Goal: Task Accomplishment & Management: Complete application form

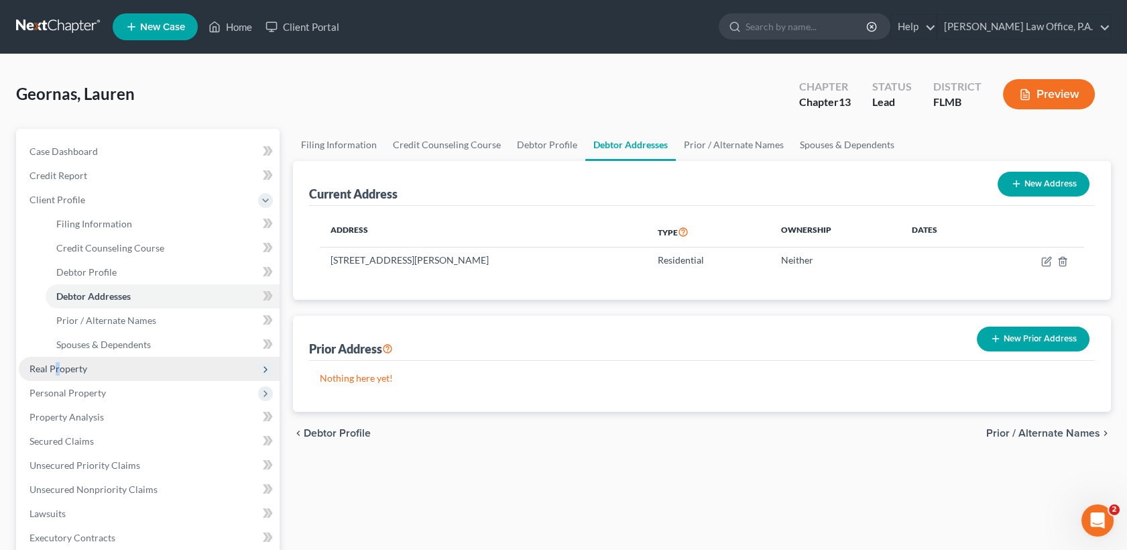
click at [57, 370] on span "Real Property" at bounding box center [58, 368] width 58 height 11
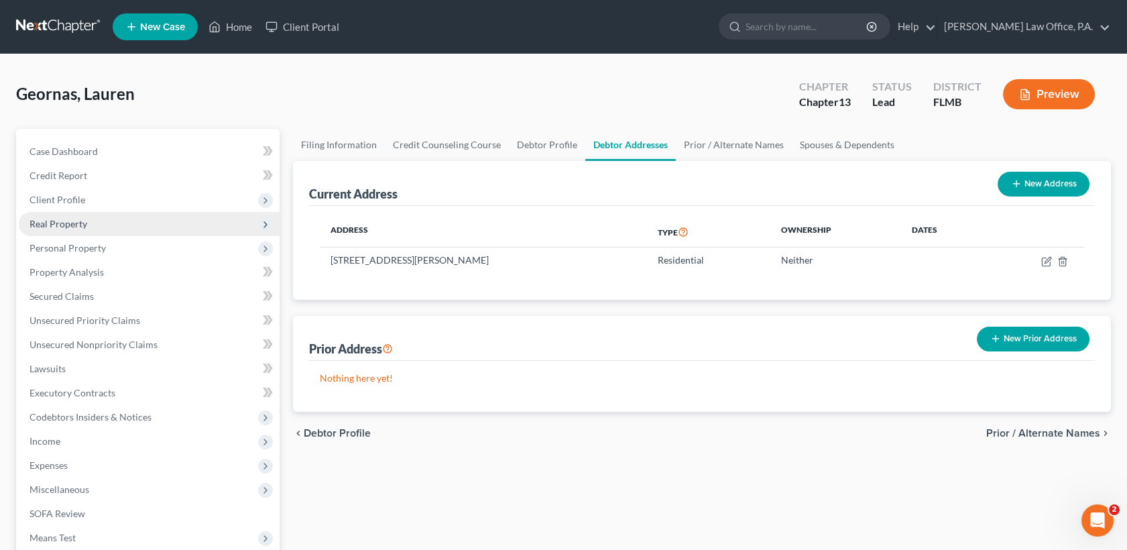
drag, startPoint x: 57, startPoint y: 370, endPoint x: 84, endPoint y: 222, distance: 150.7
click at [84, 222] on span "Real Property" at bounding box center [58, 223] width 58 height 11
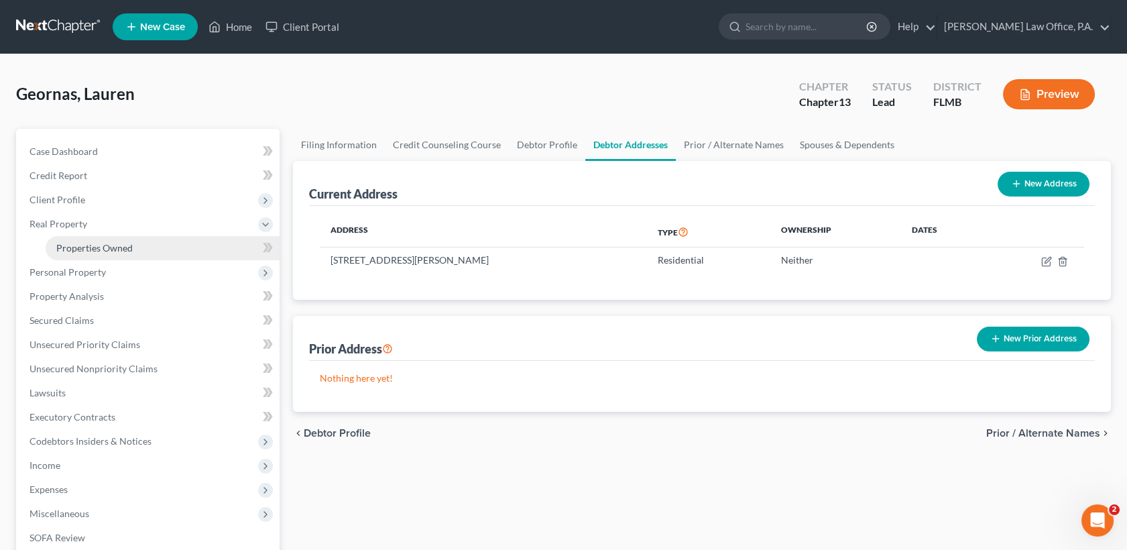
click at [93, 242] on span "Properties Owned" at bounding box center [94, 247] width 76 height 11
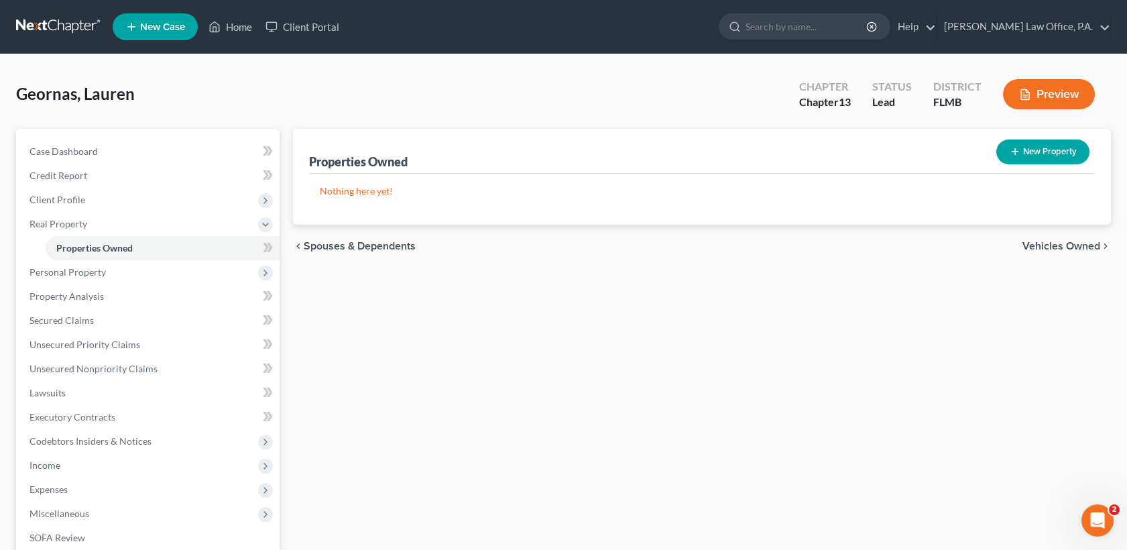
click at [1038, 147] on button "New Property" at bounding box center [1042, 151] width 93 height 25
select select "18"
select select "0"
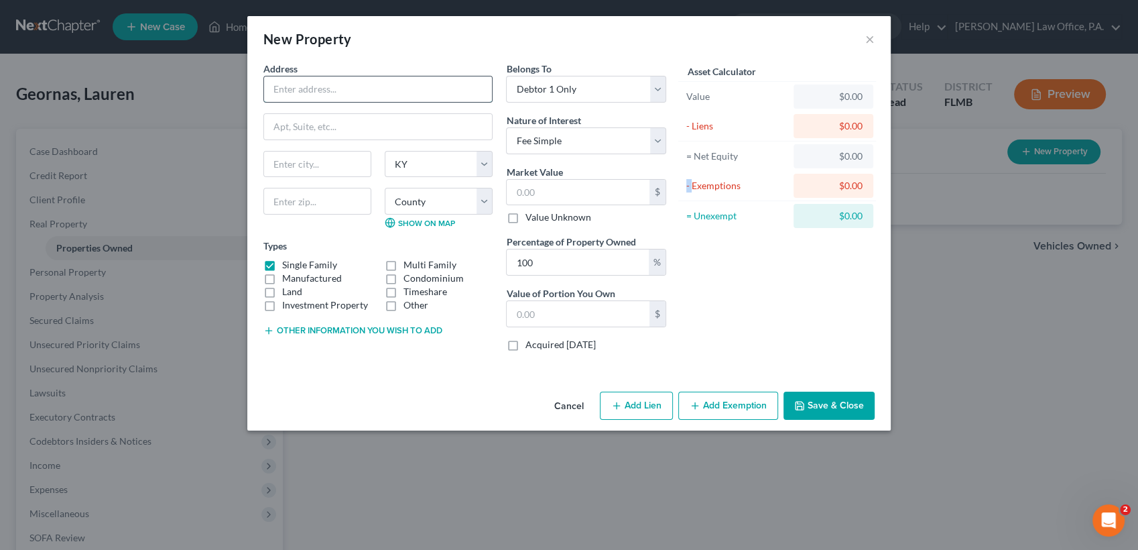
click at [328, 92] on input "text" at bounding box center [378, 88] width 228 height 25
paste input "[STREET_ADDRESS] Assessed Value: $67,004.00 Plaintiff Max Bid: $10,780.12"
drag, startPoint x: 274, startPoint y: 85, endPoint x: 587, endPoint y: 104, distance: 313.6
click at [587, 104] on div "Address * [STREET_ADDRESS] Assessed Value: $67,004.00 Plaintiff Max Bid: $10,78…" at bounding box center [465, 212] width 416 height 300
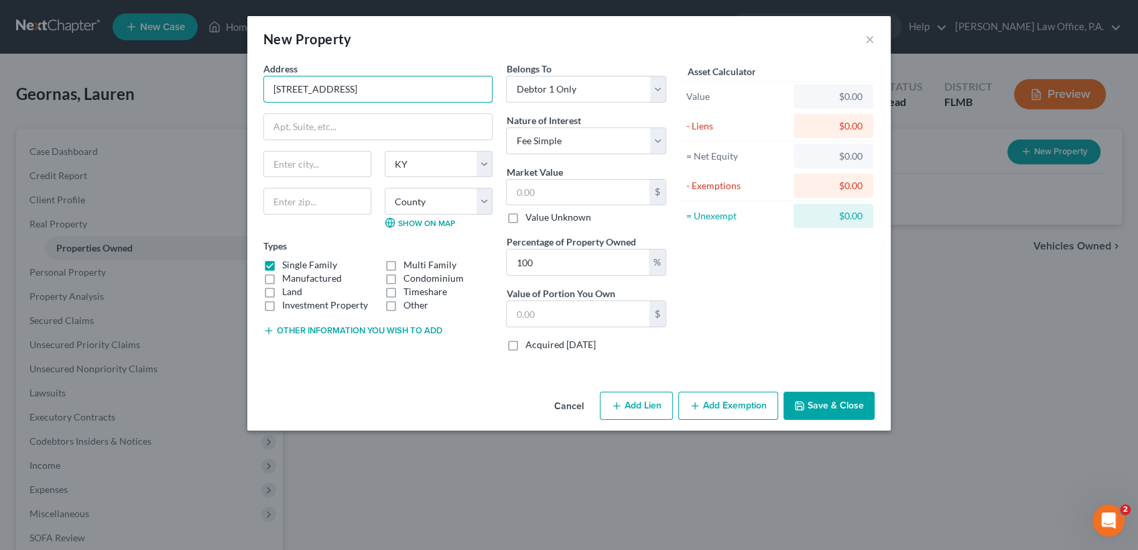
scroll to position [0, 40]
type input "[STREET_ADDRESS]"
click at [408, 166] on select "State [US_STATE] AK AR AZ CA CO CT DE DC [GEOGRAPHIC_DATA] [GEOGRAPHIC_DATA] GU…" at bounding box center [439, 164] width 108 height 27
select select "9"
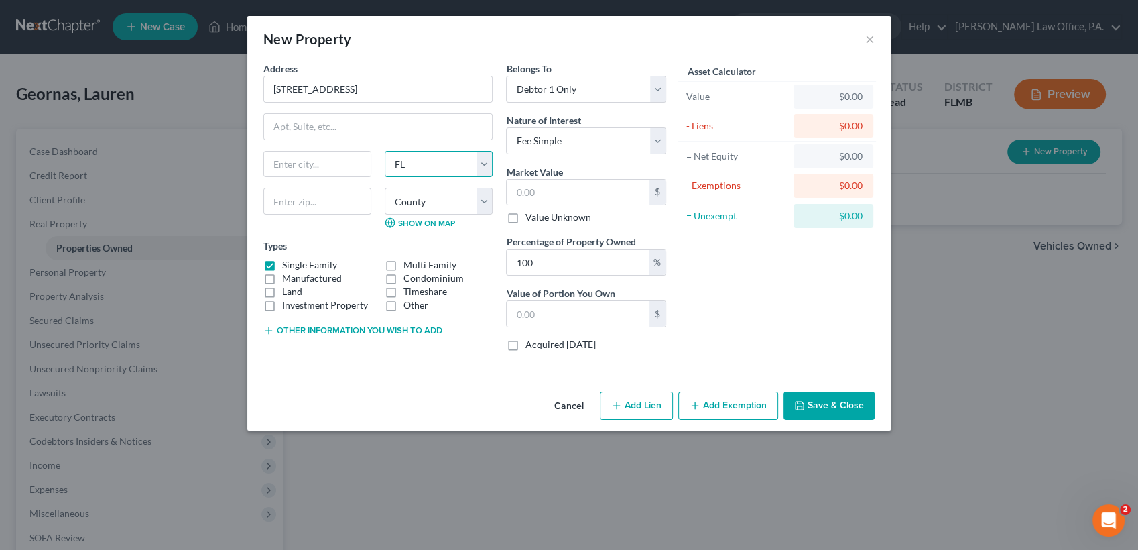
click at [385, 151] on select "State [US_STATE] AK AR AZ CA CO CT DE DC [GEOGRAPHIC_DATA] [GEOGRAPHIC_DATA] GU…" at bounding box center [439, 164] width 108 height 27
drag, startPoint x: 457, startPoint y: 90, endPoint x: 543, endPoint y: 94, distance: 85.9
click at [543, 94] on div "Address * [GEOGRAPHIC_DATA] CIR W APT 259 [GEOGRAPHIC_DATA], [GEOGRAPHIC_DATA]-…" at bounding box center [465, 212] width 416 height 300
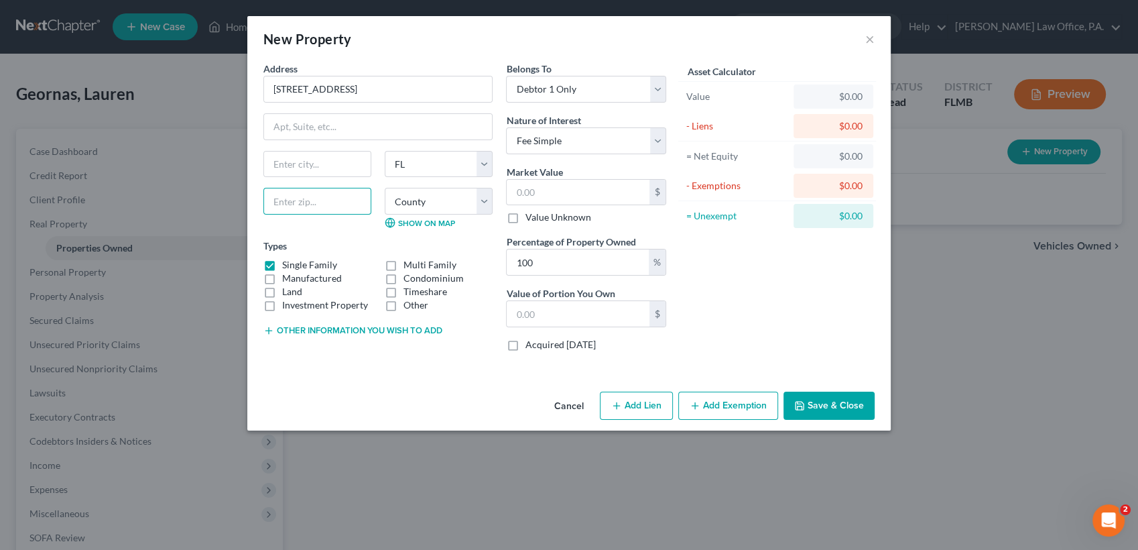
click at [295, 195] on input "text" at bounding box center [317, 201] width 108 height 27
type input "34207"
click at [282, 264] on label "Single Family" at bounding box center [309, 264] width 55 height 13
click at [288, 264] on input "Single Family" at bounding box center [292, 262] width 9 height 9
checkbox input "false"
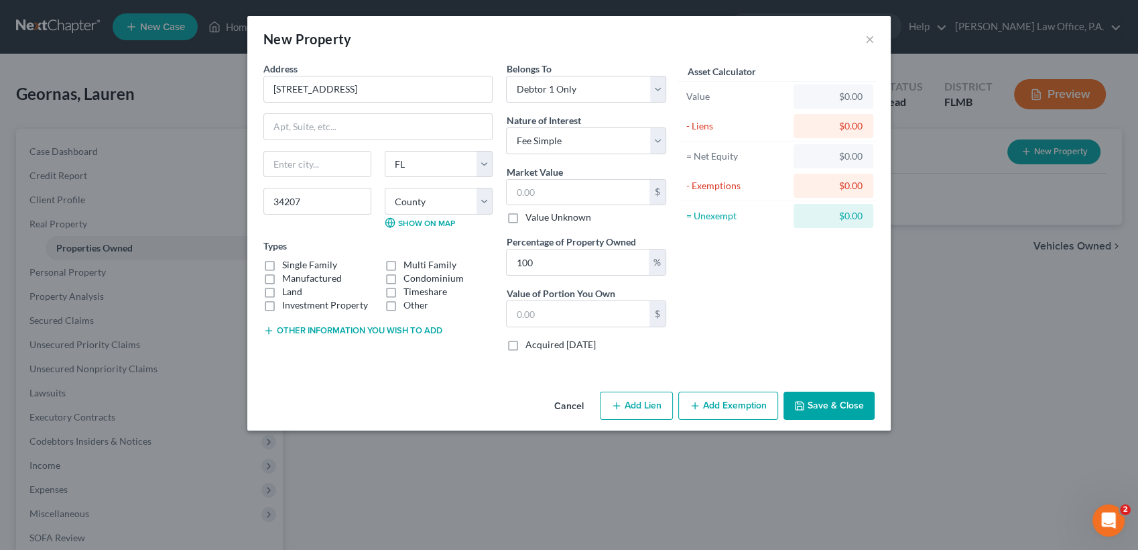
type input "Bradenton"
click at [404, 278] on label "Condominium" at bounding box center [434, 277] width 60 height 13
click at [409, 278] on input "Condominium" at bounding box center [413, 275] width 9 height 9
checkbox input "true"
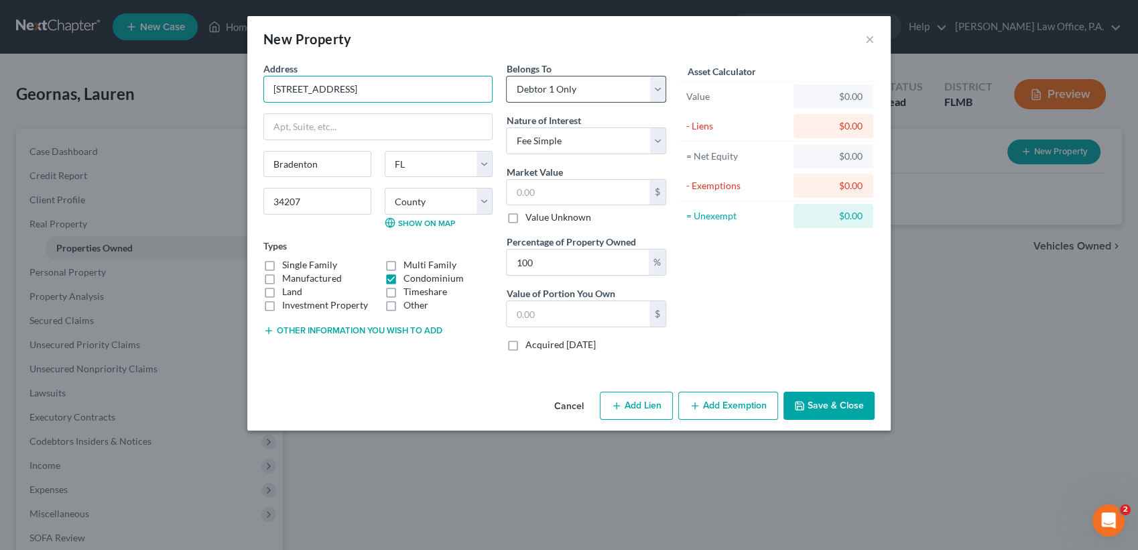
drag, startPoint x: 383, startPoint y: 86, endPoint x: 558, endPoint y: 76, distance: 174.5
click at [558, 76] on div "Address * [GEOGRAPHIC_DATA] CIR W APT 259 [GEOGRAPHIC_DATA], [GEOGRAPHIC_DATA]-…" at bounding box center [465, 212] width 416 height 300
click at [558, 76] on select "Select Debtor 1 Only Debtor 2 Only Debtor 1 And Debtor 2 Only At Least One Of T…" at bounding box center [586, 89] width 160 height 27
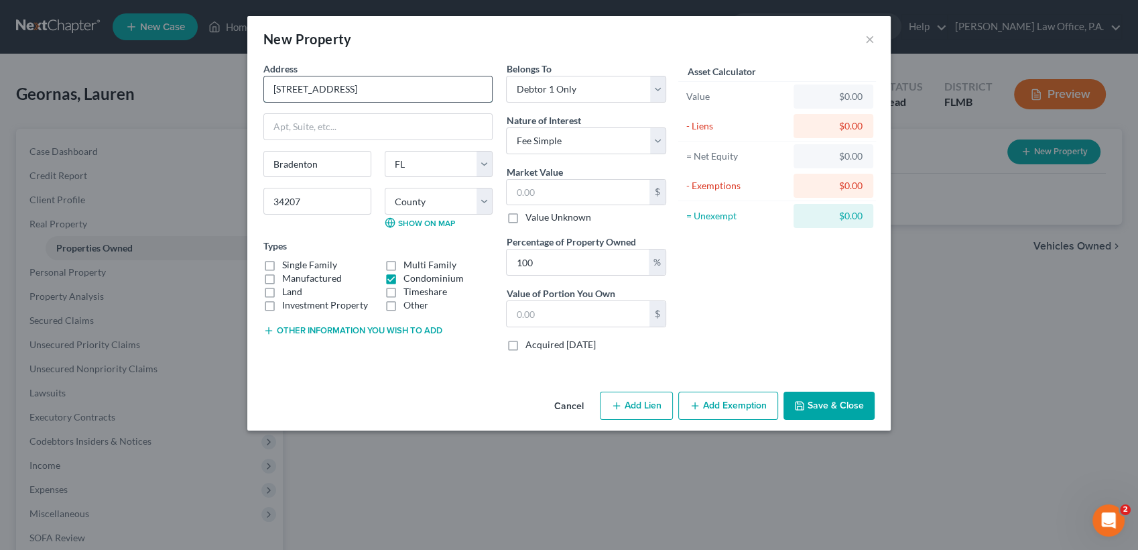
click at [434, 86] on input "[STREET_ADDRESS]" at bounding box center [378, 88] width 228 height 25
drag, startPoint x: 383, startPoint y: 87, endPoint x: 456, endPoint y: 88, distance: 72.4
click at [400, 84] on input "[STREET_ADDRESS]" at bounding box center [378, 88] width 228 height 25
click at [456, 88] on input "[STREET_ADDRESS]" at bounding box center [378, 88] width 228 height 25
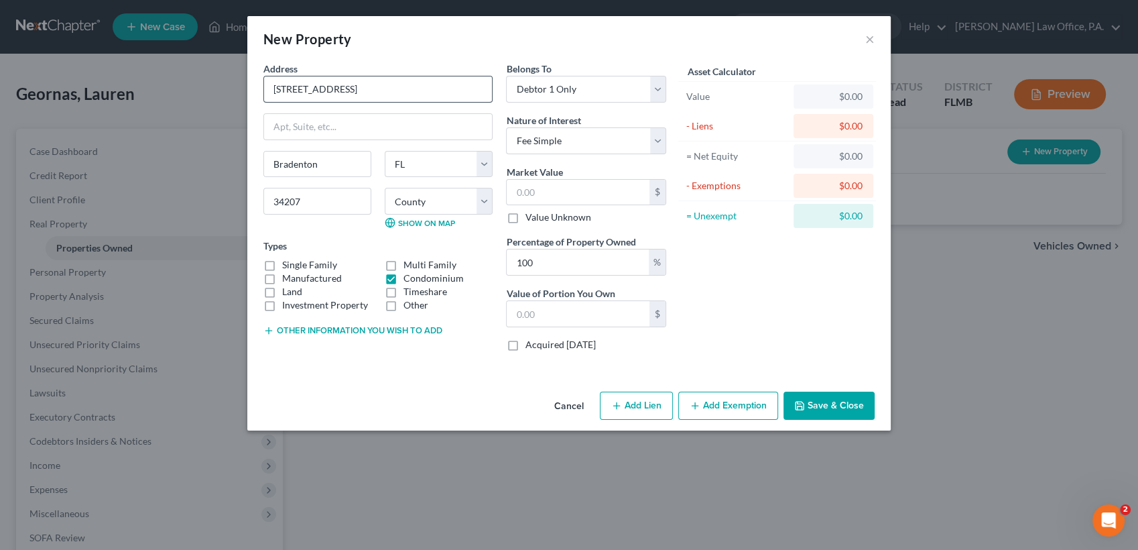
click at [381, 90] on input "[STREET_ADDRESS]" at bounding box center [378, 88] width 228 height 25
drag, startPoint x: 381, startPoint y: 90, endPoint x: 500, endPoint y: 92, distance: 119.3
click at [500, 92] on div "Address * [GEOGRAPHIC_DATA] CIR W APT 259 [GEOGRAPHIC_DATA], [GEOGRAPHIC_DATA]-…" at bounding box center [465, 212] width 416 height 300
type input "[STREET_ADDRESS]"
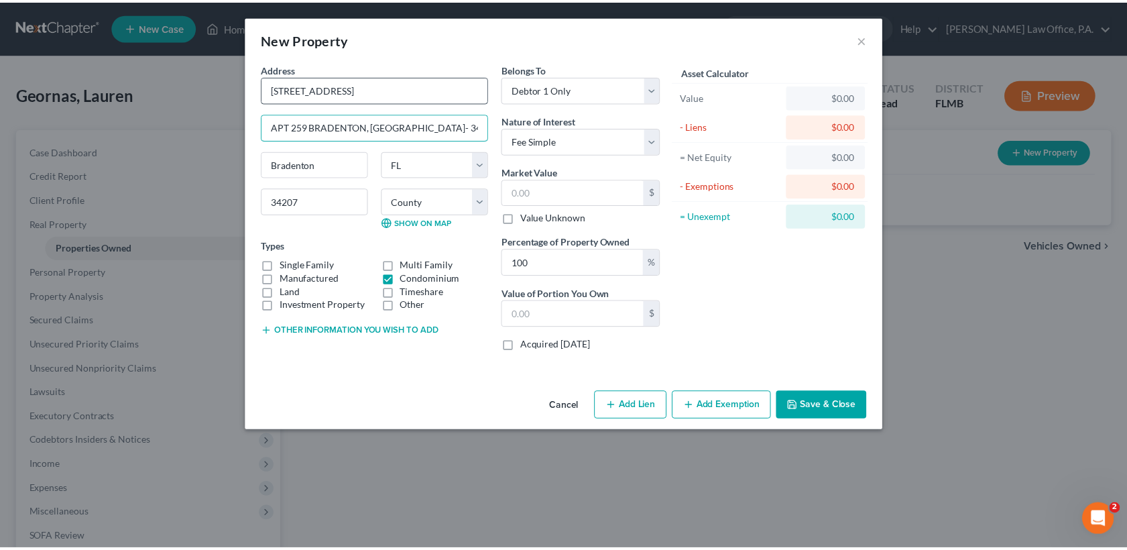
scroll to position [0, 0]
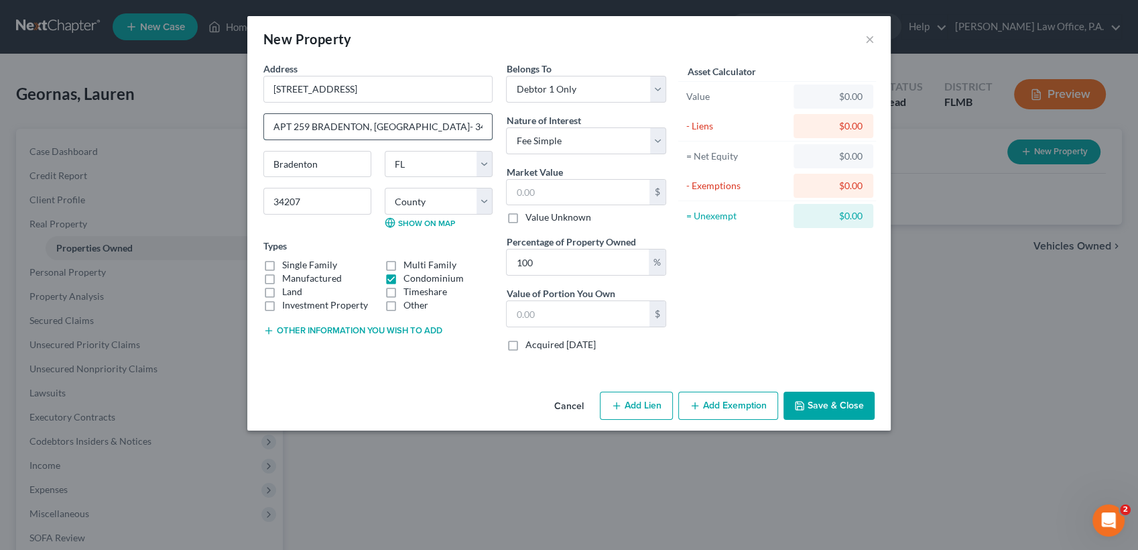
drag, startPoint x: 453, startPoint y: 90, endPoint x: 453, endPoint y: 127, distance: 37.5
click at [453, 127] on input "APT 259 BRADENTON, [GEOGRAPHIC_DATA]- 34207" at bounding box center [378, 126] width 228 height 25
type input "APT 259"
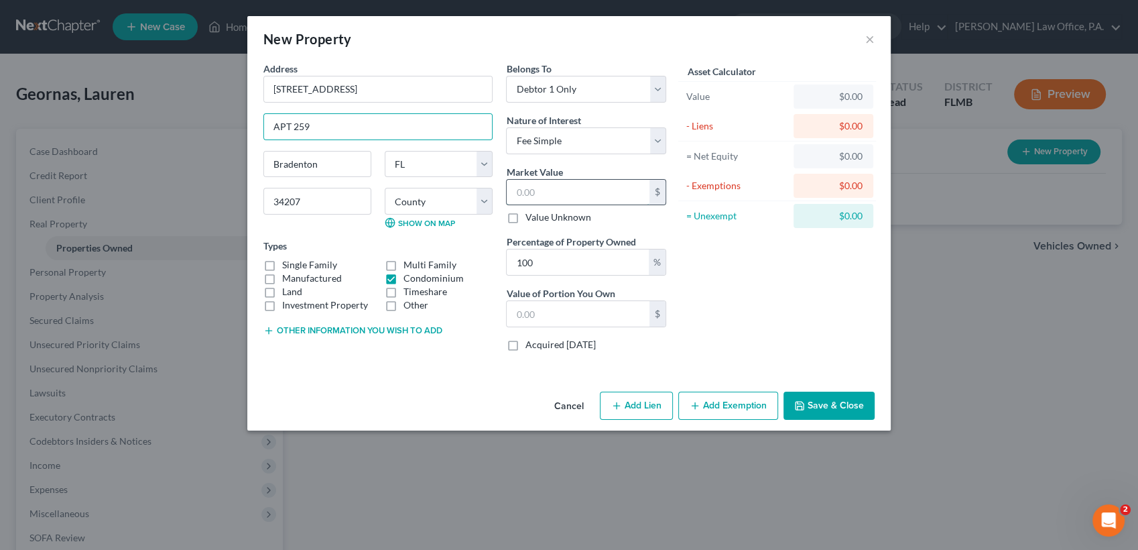
click at [536, 184] on input "text" at bounding box center [578, 192] width 143 height 25
type input "9"
type input "9.00"
type input "94"
type input "94.00"
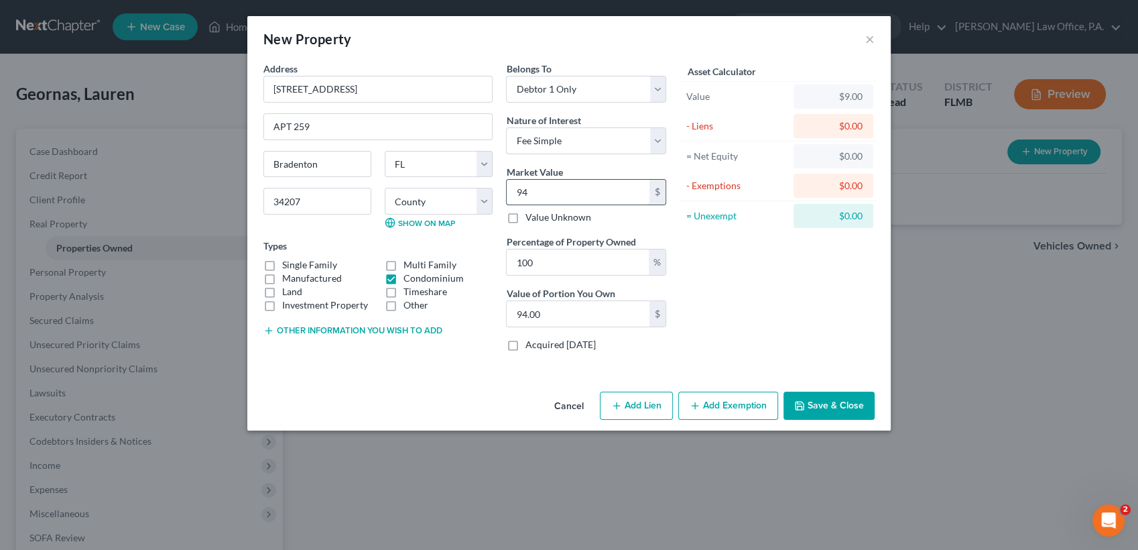
type input "943"
type input "943.00"
type input "9430"
type input "9,430.00"
type input "9,4300"
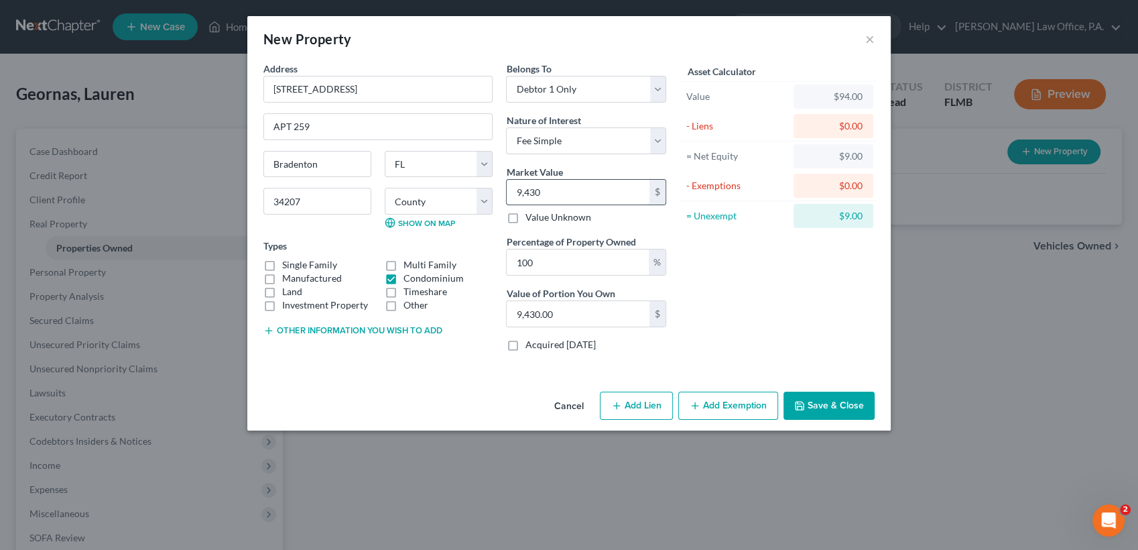
type input "94,300.00"
type input "94,300"
click at [837, 402] on button "Save & Close" at bounding box center [829, 405] width 91 height 28
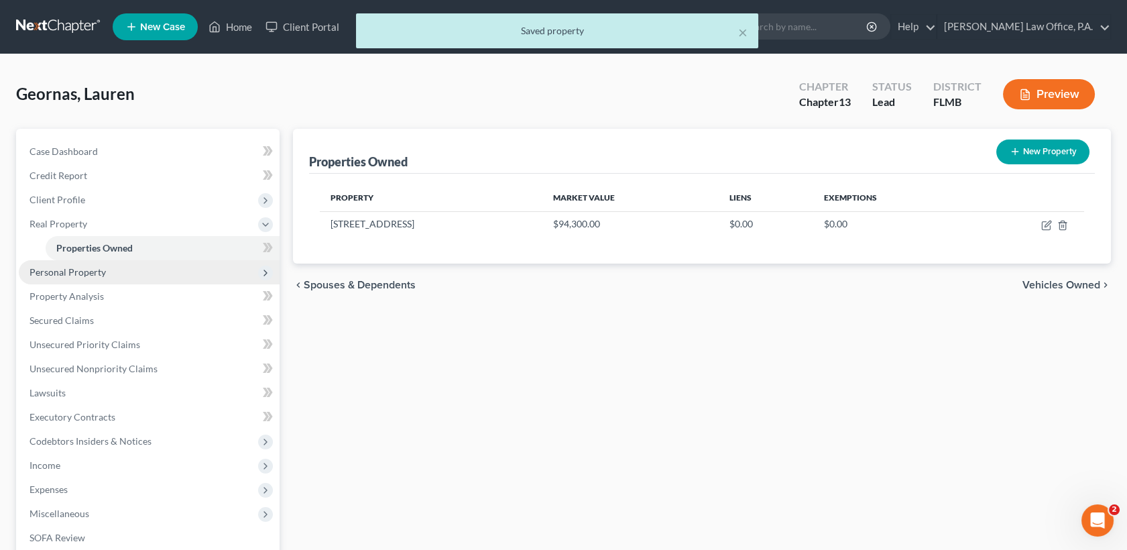
click at [121, 270] on span "Personal Property" at bounding box center [149, 272] width 261 height 24
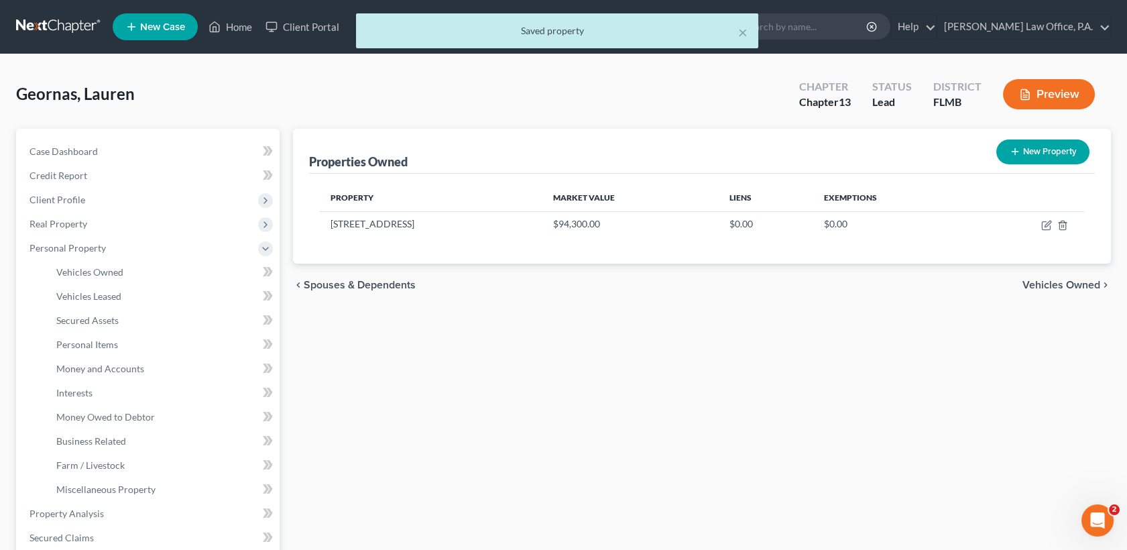
scroll to position [427, 0]
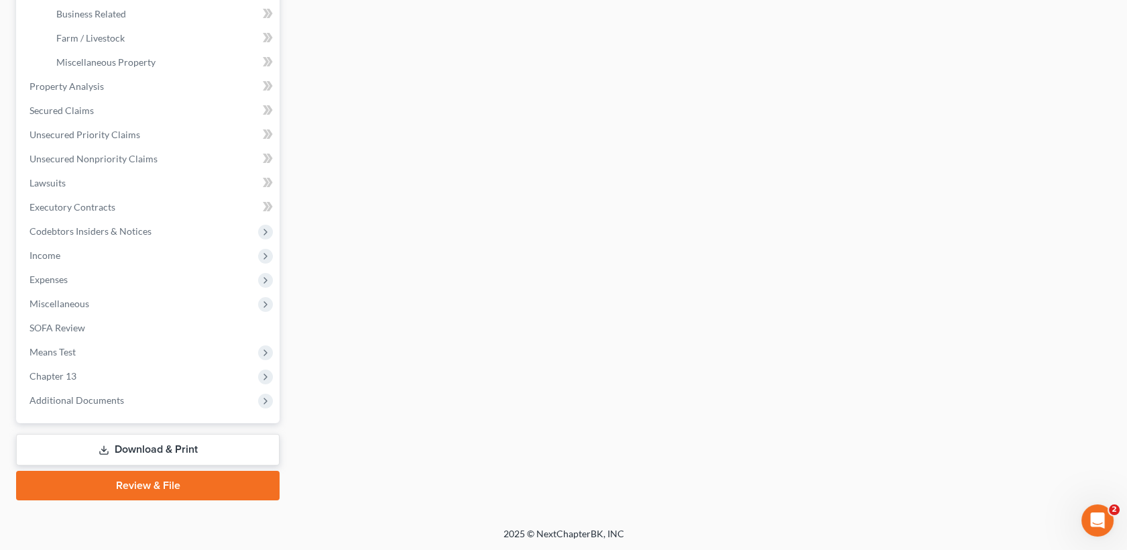
click at [1027, 190] on div "Properties Owned New Property Property Market Value Liens Exemptions [STREET_AD…" at bounding box center [701, 101] width 831 height 798
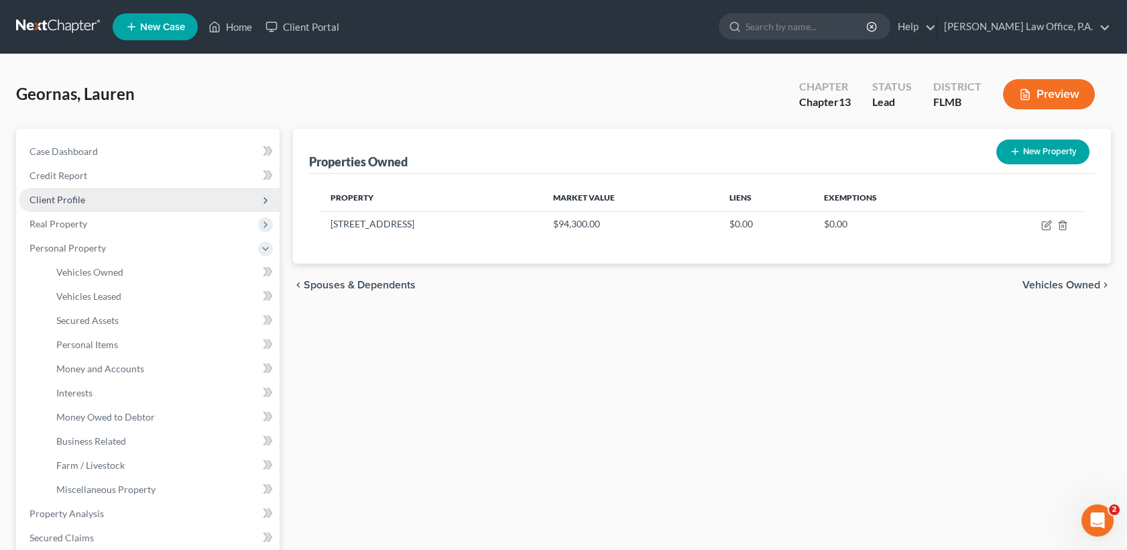
click at [93, 199] on span "Client Profile" at bounding box center [149, 200] width 261 height 24
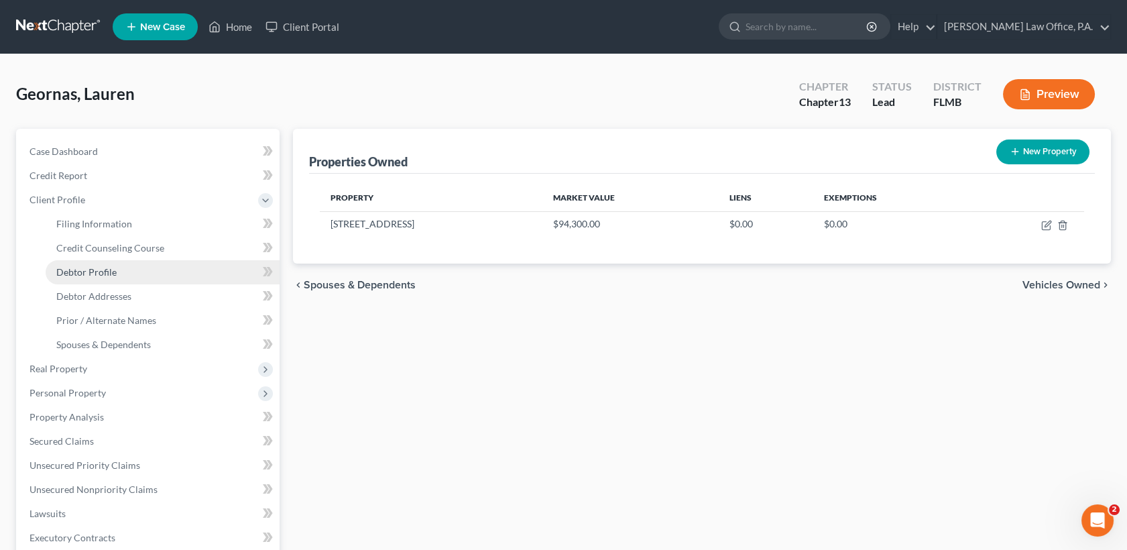
click at [122, 269] on link "Debtor Profile" at bounding box center [163, 272] width 234 height 24
select select "0"
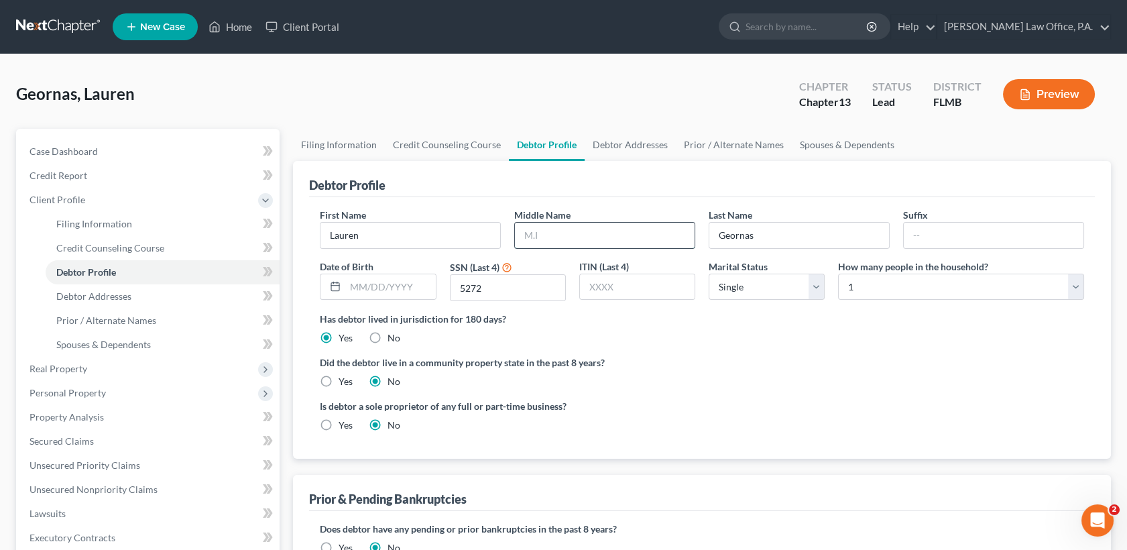
click at [592, 225] on input "text" at bounding box center [605, 235] width 180 height 25
type input "[PERSON_NAME]"
type input "Geornaras"
click at [856, 392] on ng-include "First Name [PERSON_NAME] Middle Name [PERSON_NAME] Last Name [PERSON_NAME] Date…" at bounding box center [702, 325] width 764 height 235
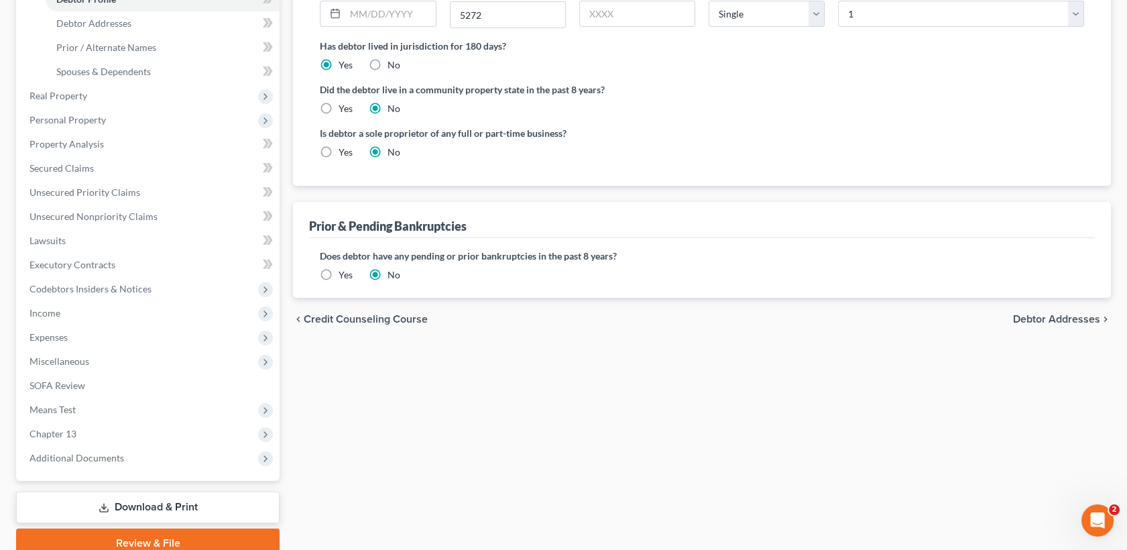
scroll to position [271, 0]
click at [387, 65] on label "No" at bounding box center [393, 66] width 13 height 13
click at [393, 65] on input "No" at bounding box center [397, 64] width 9 height 9
radio input "true"
radio input "false"
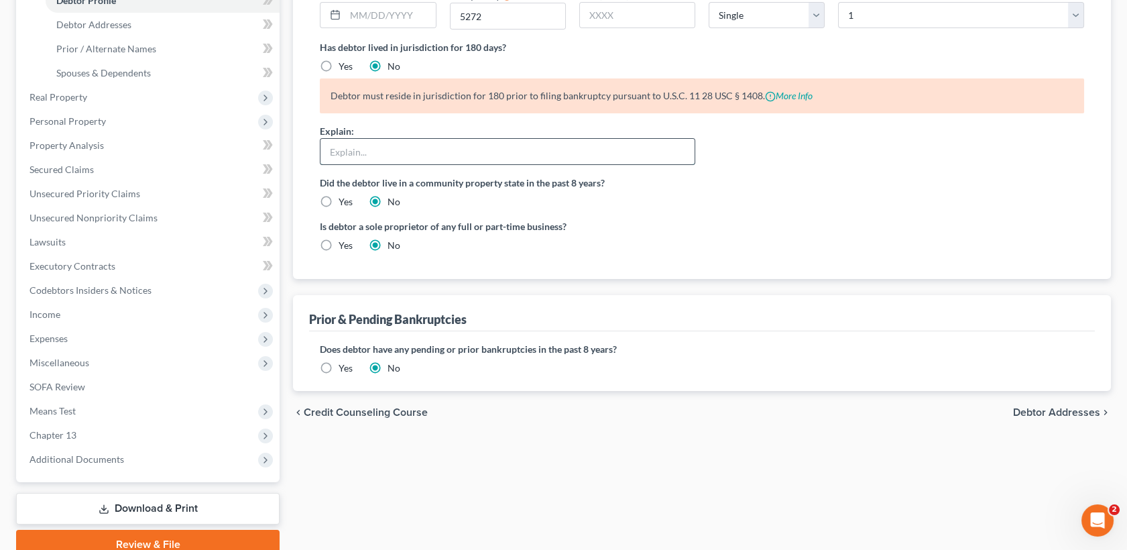
click at [366, 152] on input "text" at bounding box center [507, 151] width 374 height 25
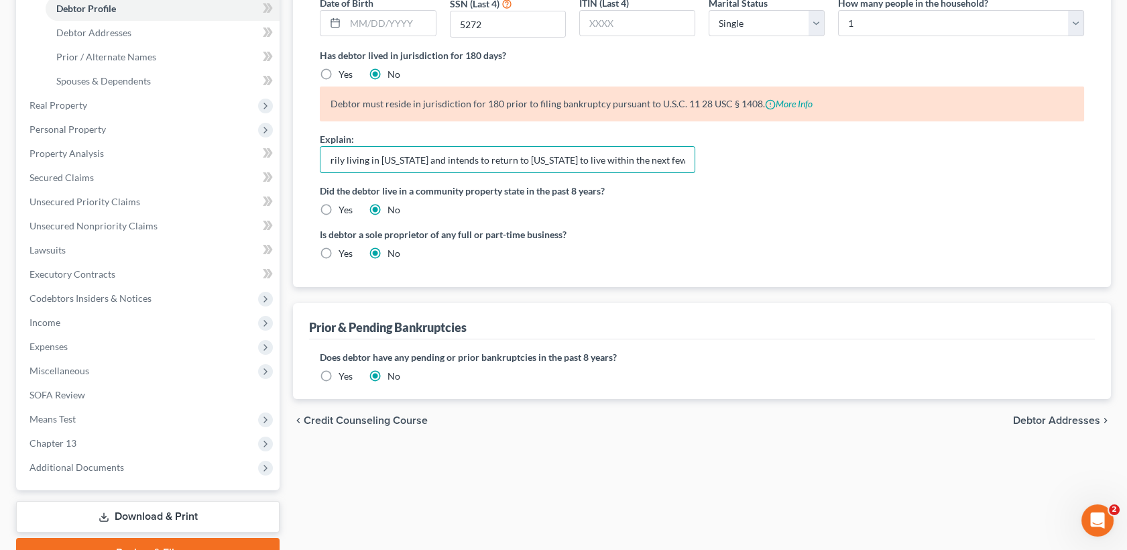
scroll to position [271, 0]
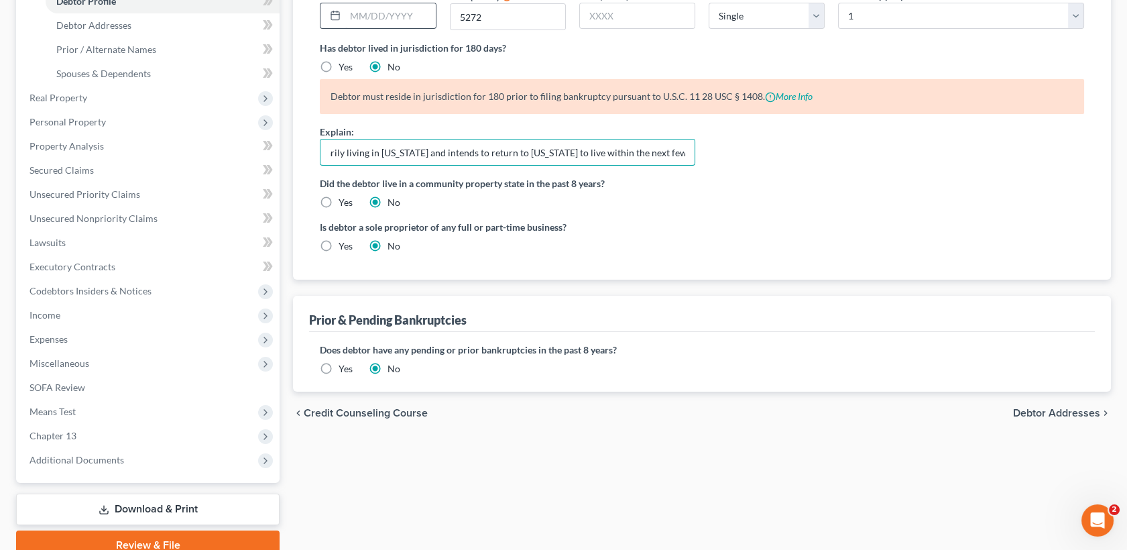
type input "Debtor is temporarily living in [US_STATE] and intends to return to [US_STATE] …"
click at [970, 137] on div "Explain: Debtor is temporarily living in [US_STATE] and intends to return to [U…" at bounding box center [702, 151] width 778 height 52
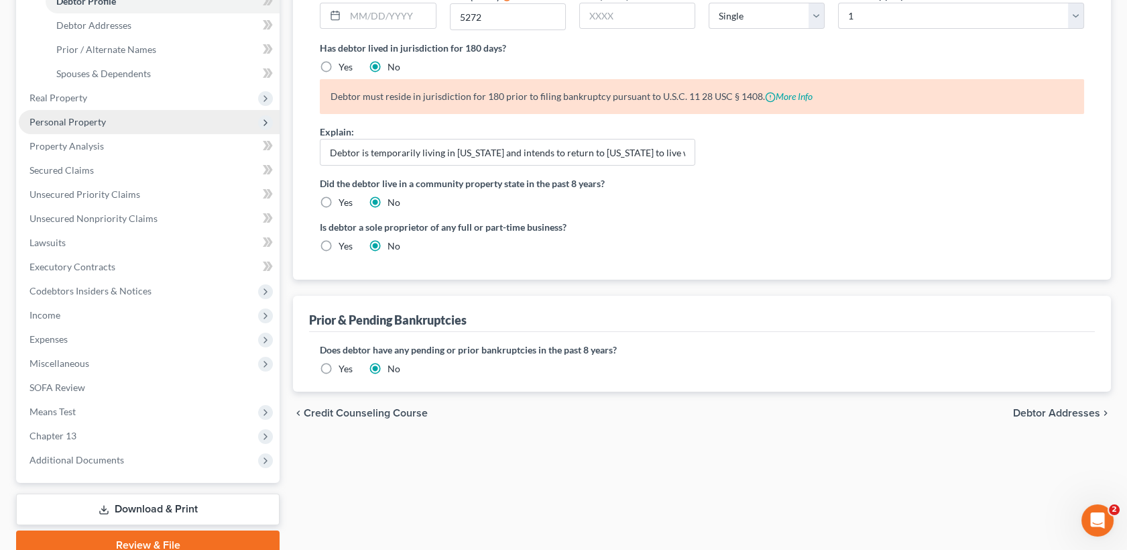
click at [113, 121] on span "Personal Property" at bounding box center [149, 122] width 261 height 24
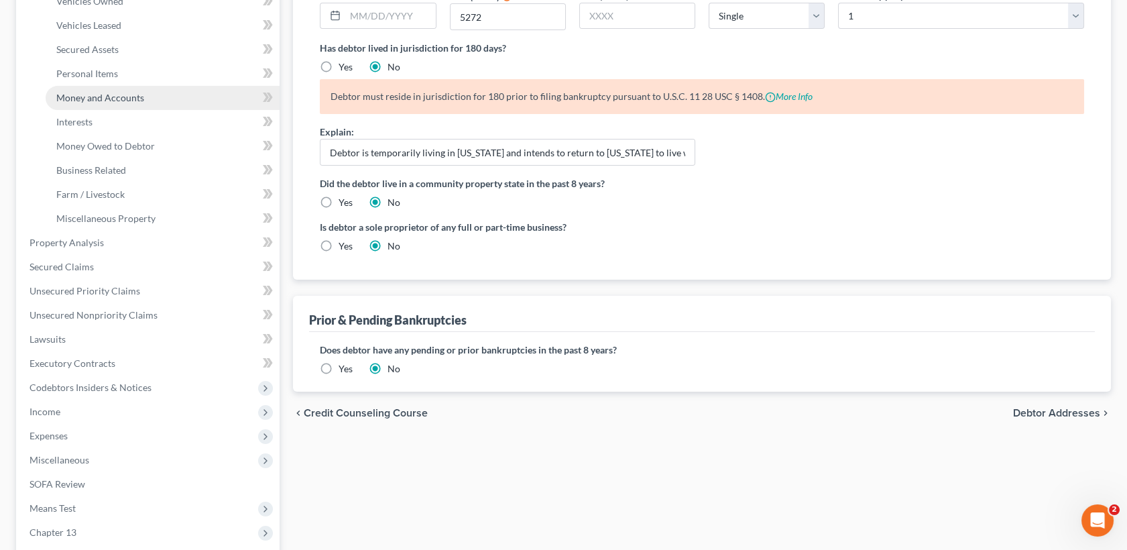
click at [106, 97] on span "Money and Accounts" at bounding box center [100, 97] width 88 height 11
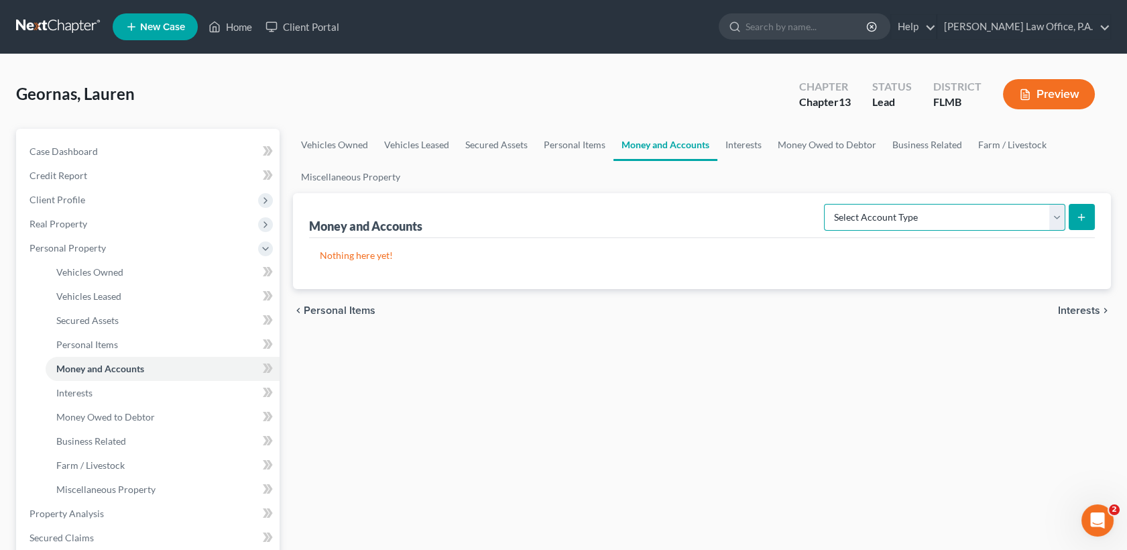
click at [941, 215] on select "Select Account Type Brokerage Cash on Hand Certificates of Deposit Checking Acc…" at bounding box center [944, 217] width 241 height 27
select select "checking"
click at [827, 204] on select "Select Account Type Brokerage Cash on Hand Certificates of Deposit Checking Acc…" at bounding box center [944, 217] width 241 height 27
click at [1083, 206] on button "submit" at bounding box center [1082, 217] width 26 height 26
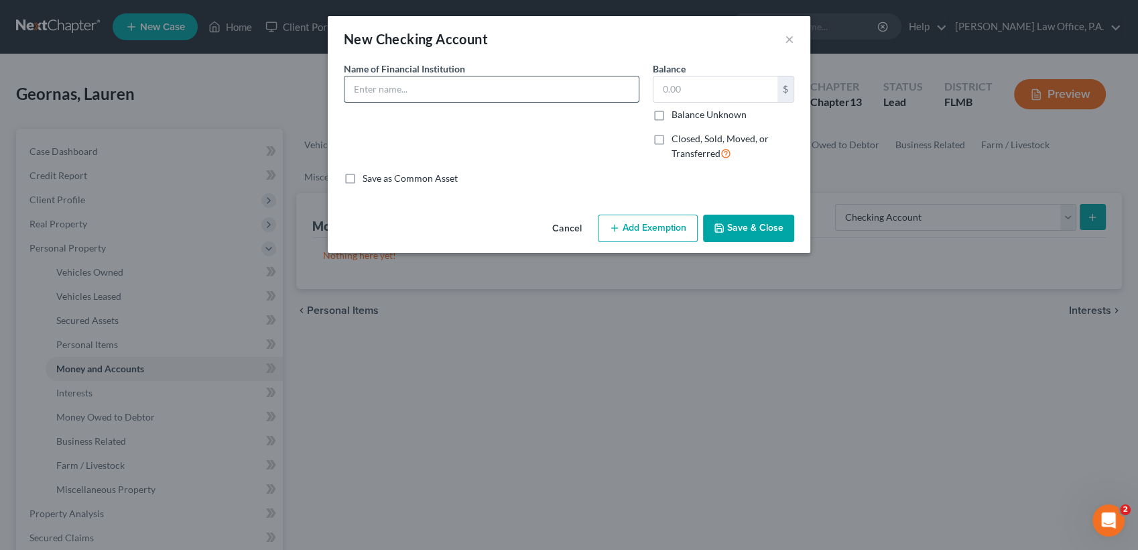
click at [430, 88] on input "text" at bounding box center [492, 88] width 294 height 25
type input "Bank of America Checking Account"
type input "17.82"
click at [668, 229] on button "Add Exemption" at bounding box center [648, 229] width 100 height 28
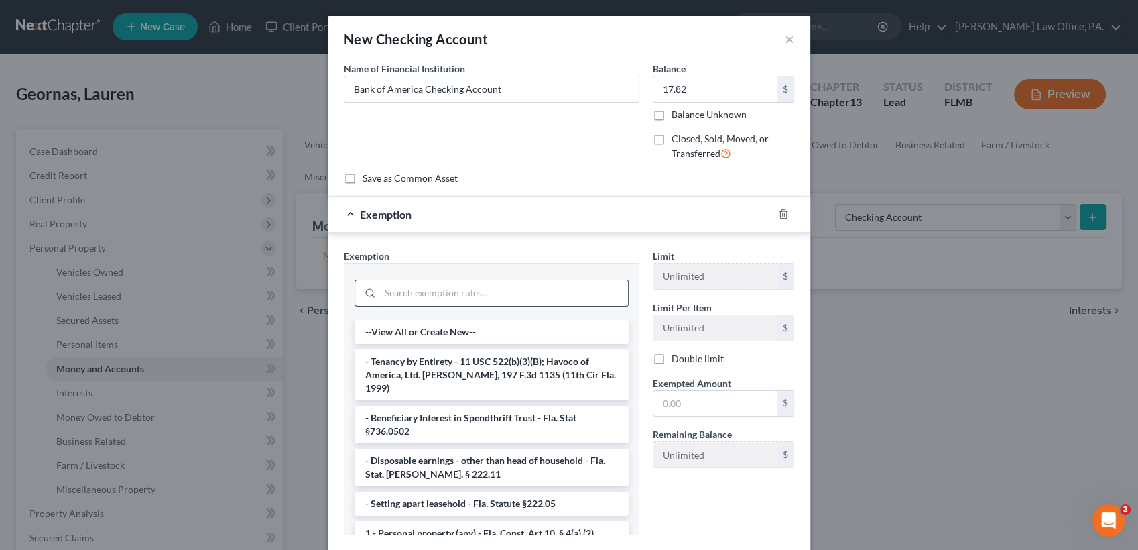
click at [501, 283] on input "search" at bounding box center [504, 292] width 248 height 25
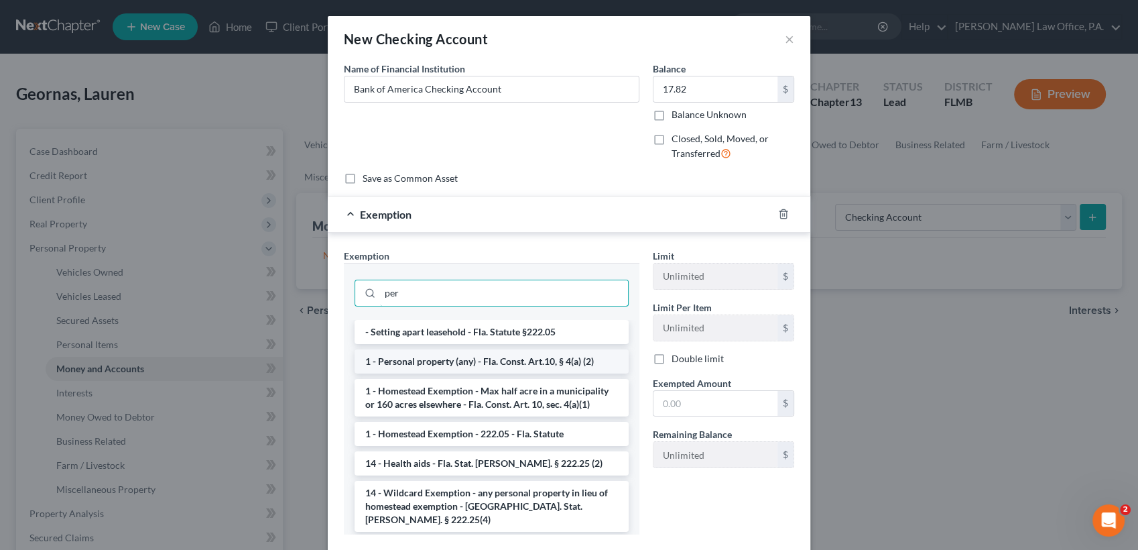
type input "per"
click at [513, 359] on li "1 - Personal property (any) - Fla. Const. Art.10, § 4(a) (2)" at bounding box center [492, 361] width 274 height 24
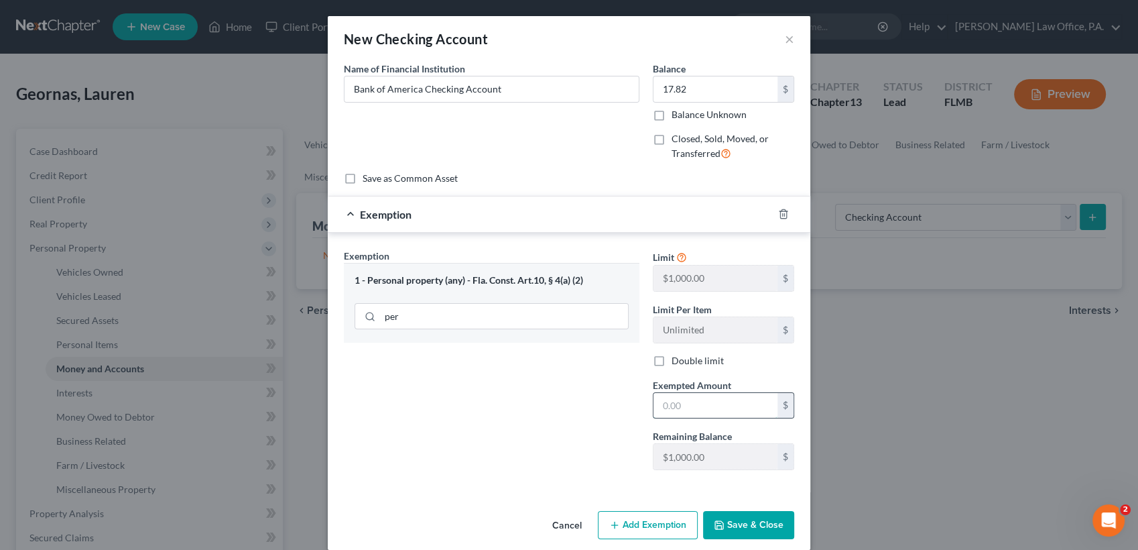
click at [692, 405] on input "text" at bounding box center [716, 405] width 124 height 25
type input "17.82"
click at [722, 527] on button "Save & Close" at bounding box center [748, 525] width 91 height 28
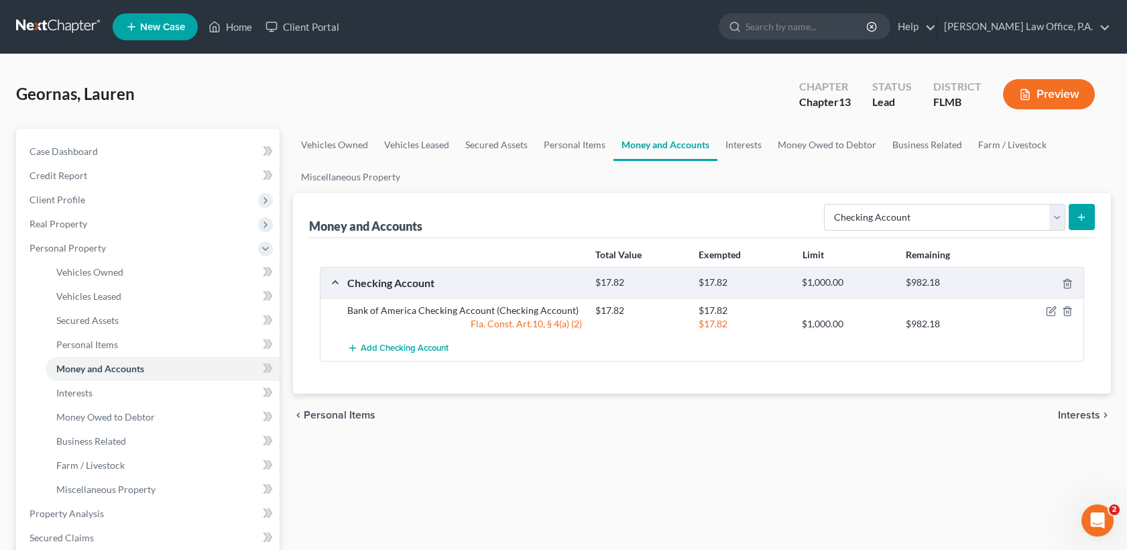
scroll to position [427, 0]
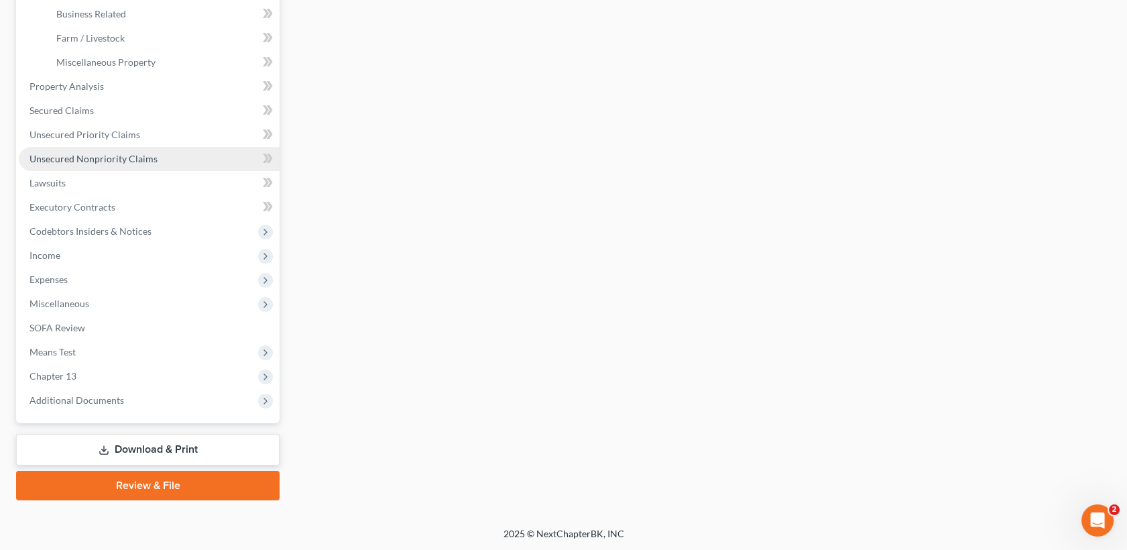
click at [105, 165] on link "Unsecured Nonpriority Claims" at bounding box center [149, 159] width 261 height 24
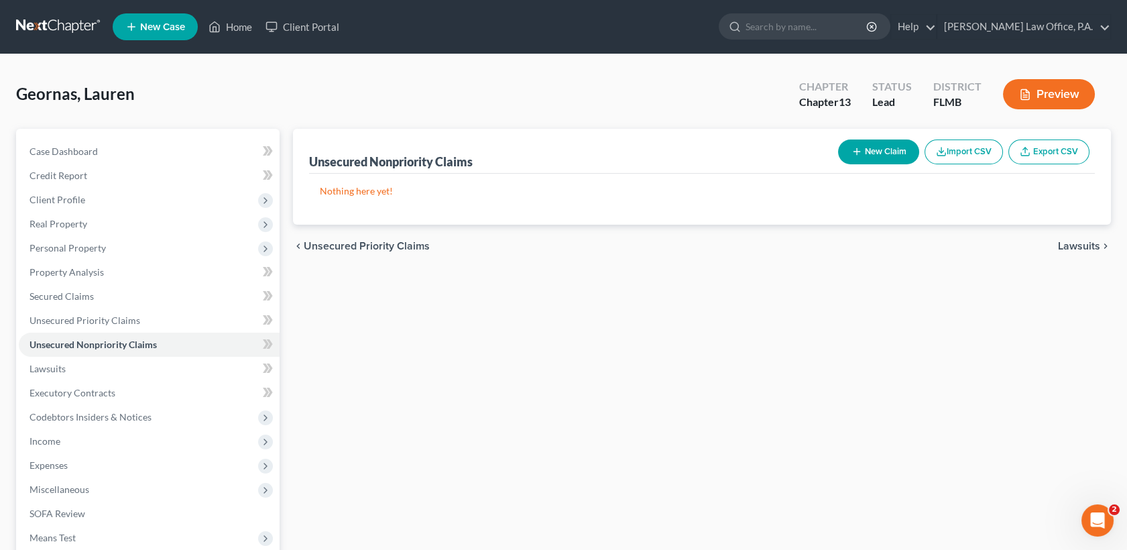
click at [869, 151] on button "New Claim" at bounding box center [878, 151] width 81 height 25
select select "0"
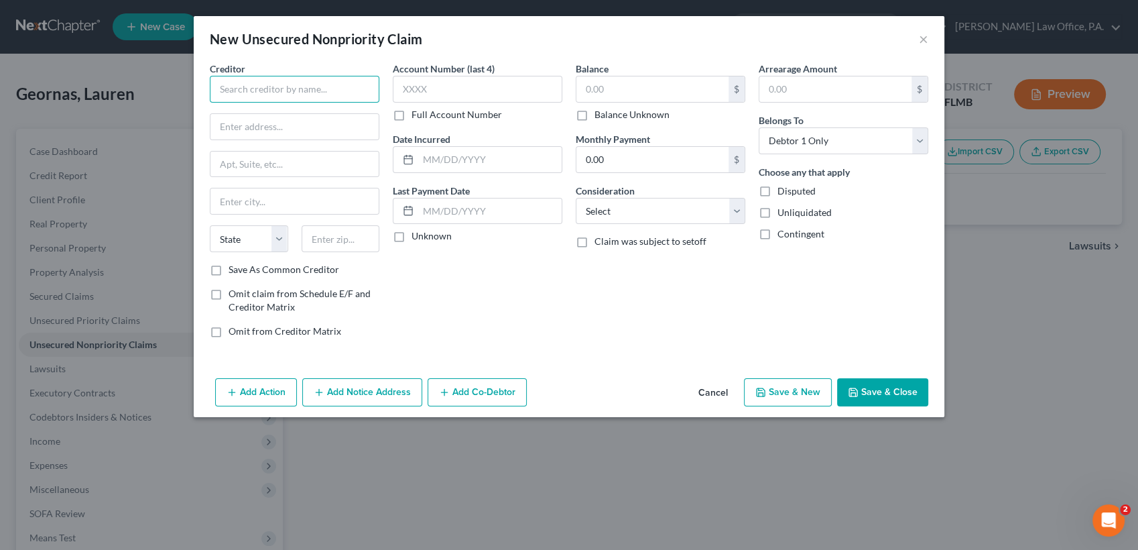
click at [312, 82] on input "text" at bounding box center [295, 89] width 170 height 27
click at [316, 99] on input "Credit Control LLC" at bounding box center [295, 89] width 170 height 27
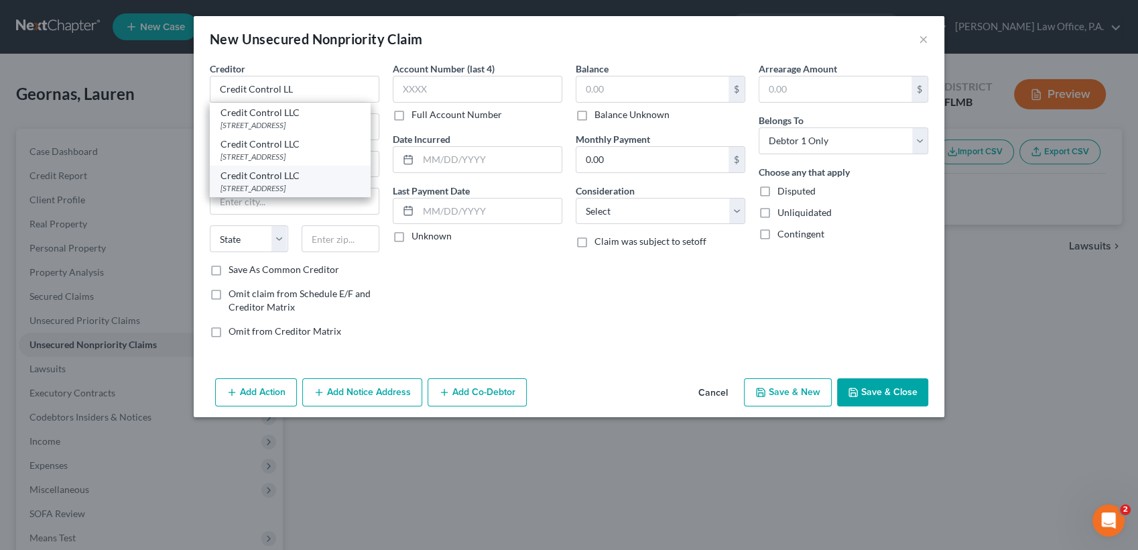
click at [316, 182] on div "Credit Control LLC" at bounding box center [290, 175] width 139 height 13
type input "Credit Control LLC"
type input "3300 Rider Trail S"
type input "Suite 500"
type input "Earth City"
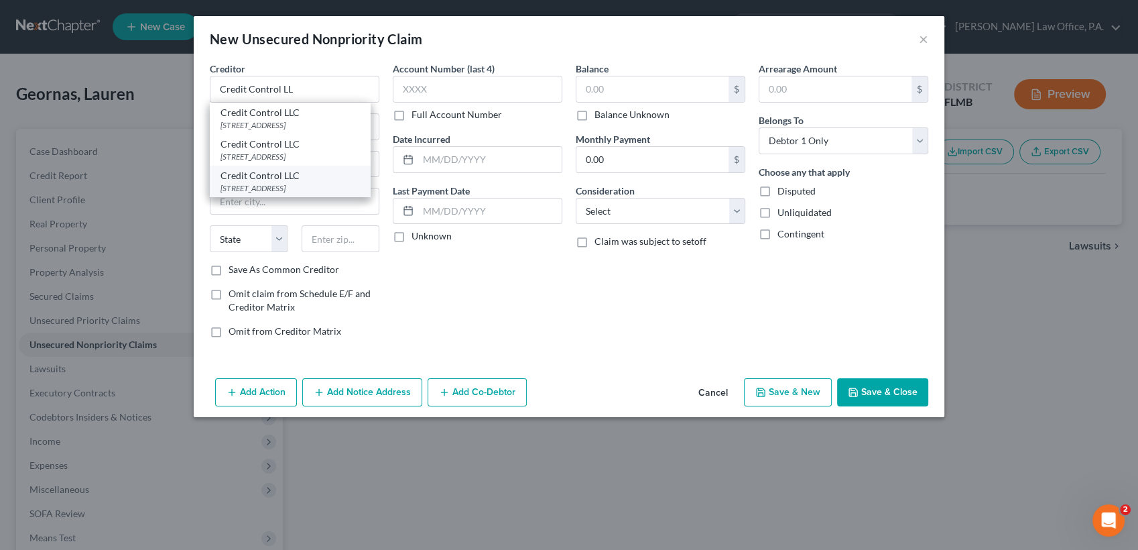
select select "26"
type input "63045"
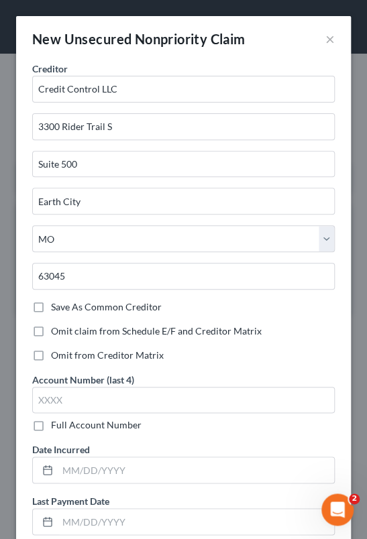
click at [135, 65] on div "Creditor * Credit Control LLC" at bounding box center [183, 82] width 302 height 41
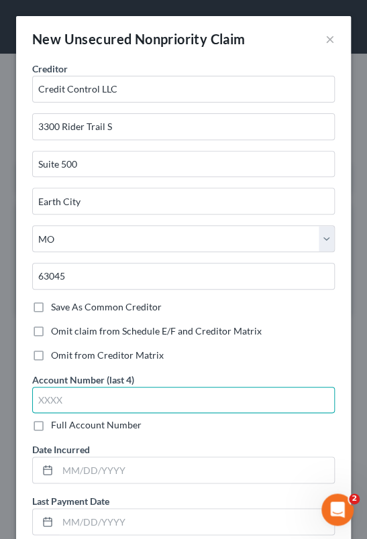
click at [120, 411] on input "text" at bounding box center [183, 400] width 302 height 27
type input "4824"
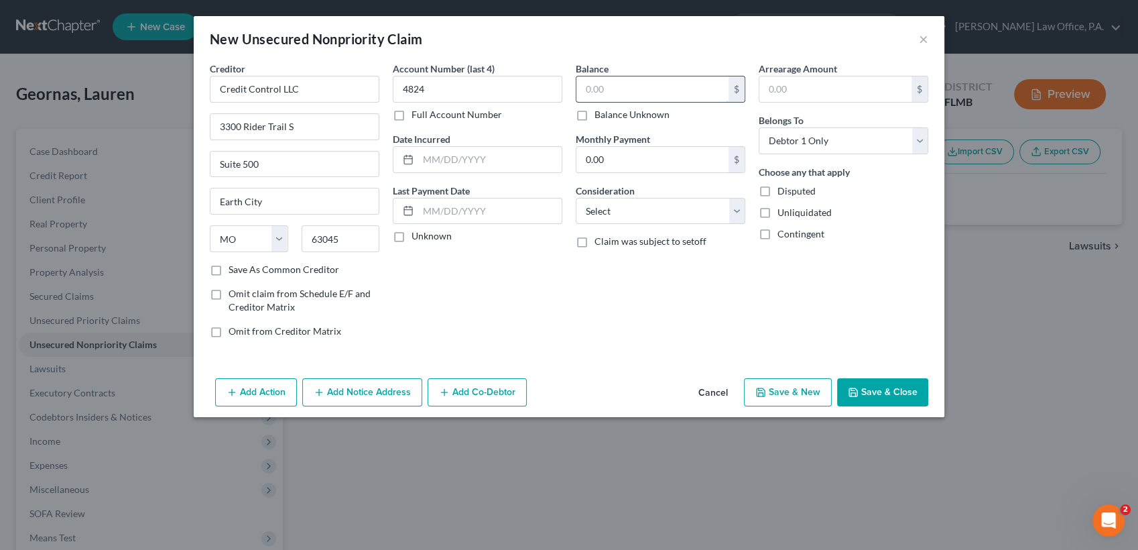
click at [625, 84] on input "text" at bounding box center [652, 88] width 152 height 25
type input "2,283.40"
click at [632, 212] on select "Select Cable / Satellite Services Collection Agency Credit Card Debt Debt Couns…" at bounding box center [661, 211] width 170 height 27
select select "1"
click at [576, 198] on select "Select Cable / Satellite Services Collection Agency Credit Card Debt Debt Couns…" at bounding box center [661, 211] width 170 height 27
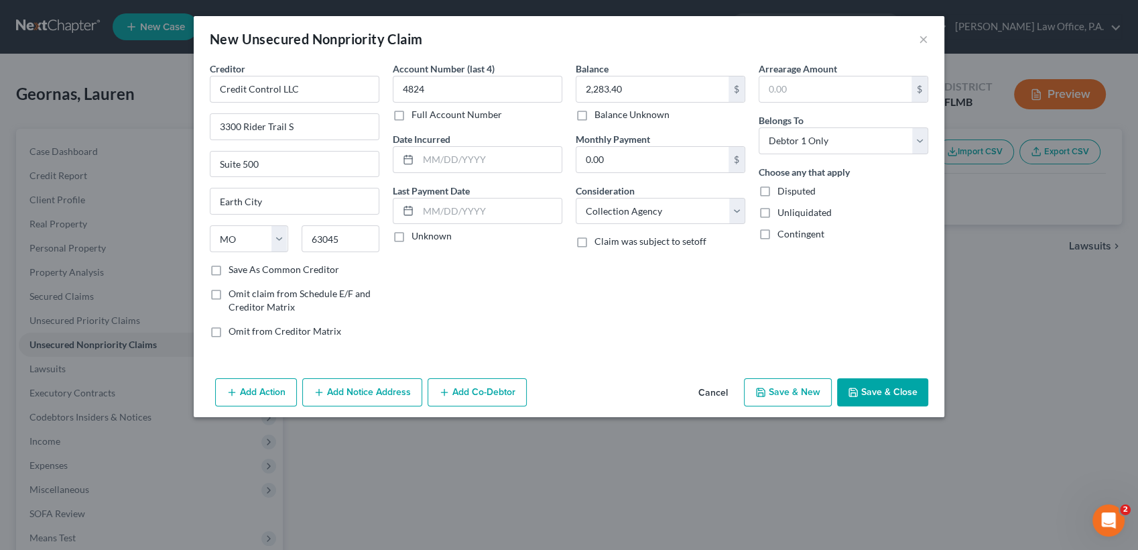
click at [874, 387] on button "Save & Close" at bounding box center [882, 392] width 91 height 28
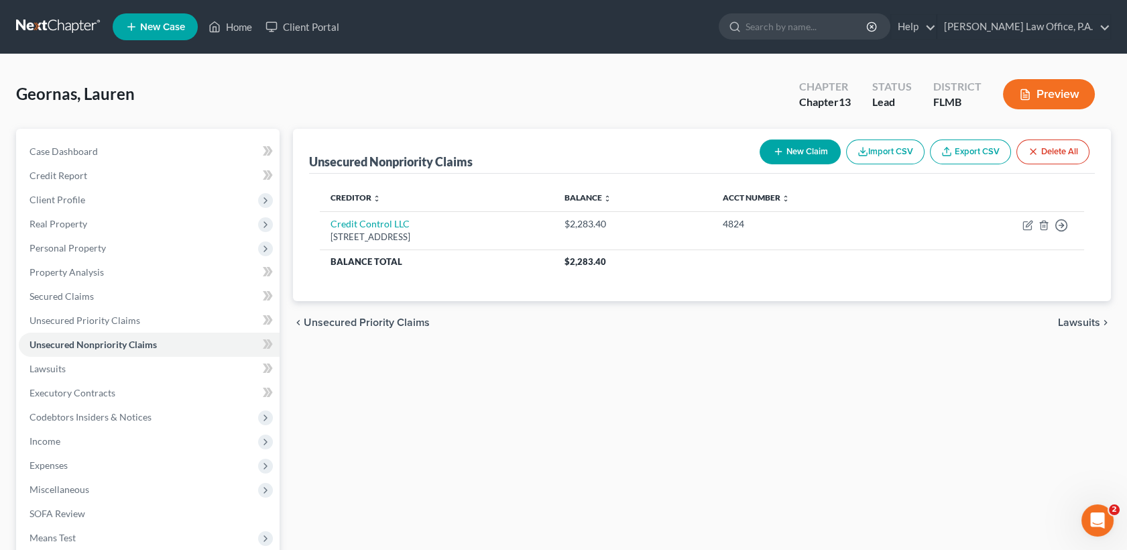
click at [4, 114] on div "Geornas, Lauren Upgraded Chapter Chapter 13 Status Lead District [GEOGRAPHIC_DA…" at bounding box center [563, 383] width 1127 height 658
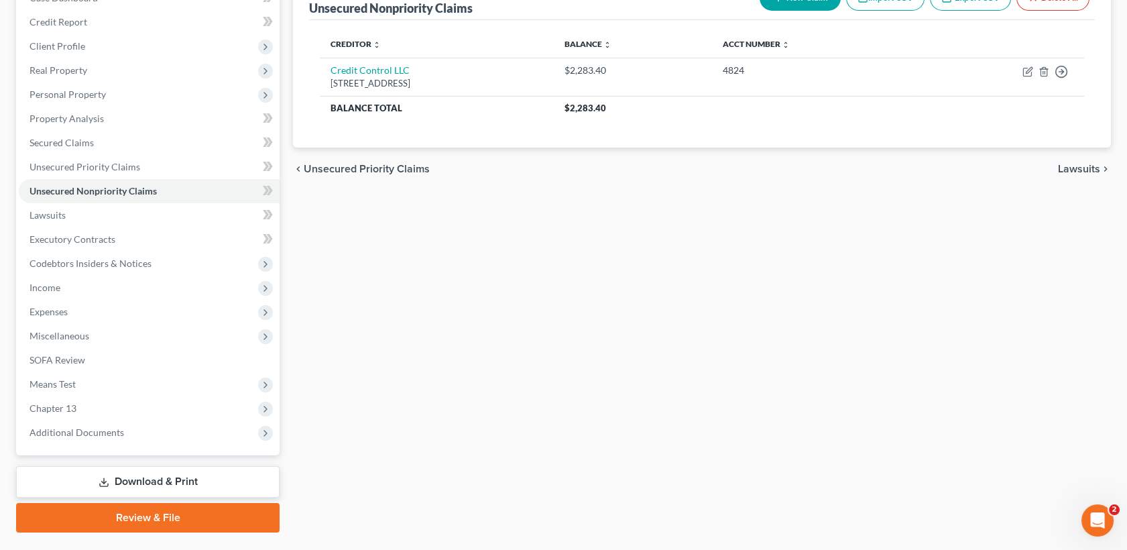
scroll to position [186, 0]
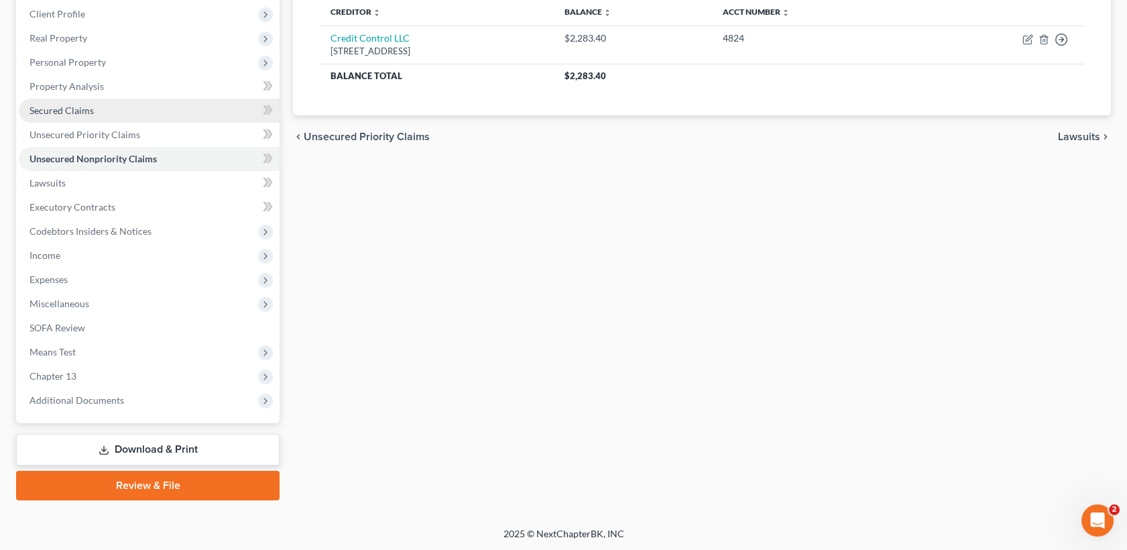
click at [114, 101] on link "Secured Claims" at bounding box center [149, 111] width 261 height 24
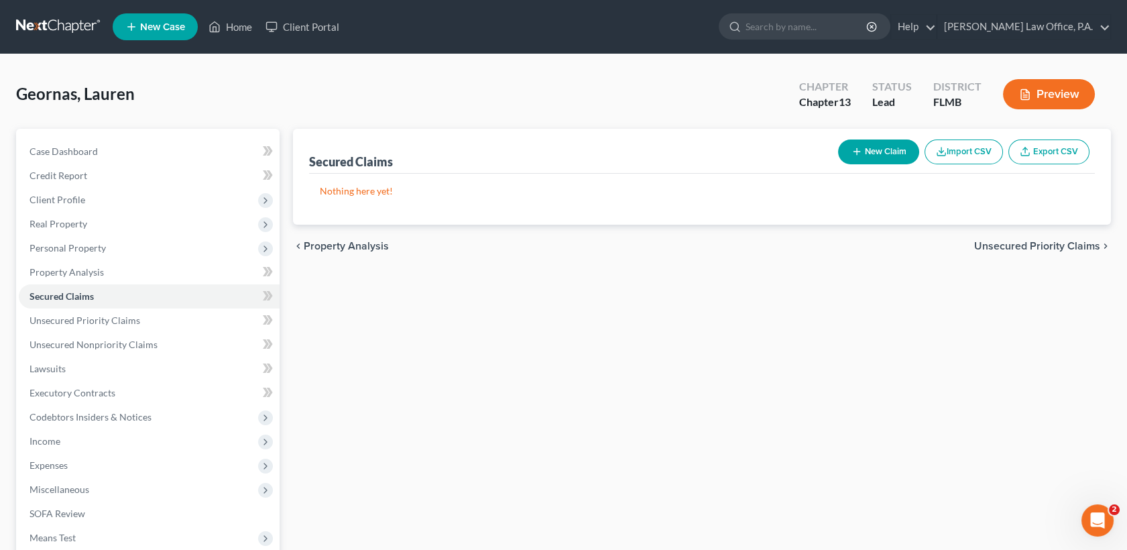
click at [880, 144] on button "New Claim" at bounding box center [878, 151] width 81 height 25
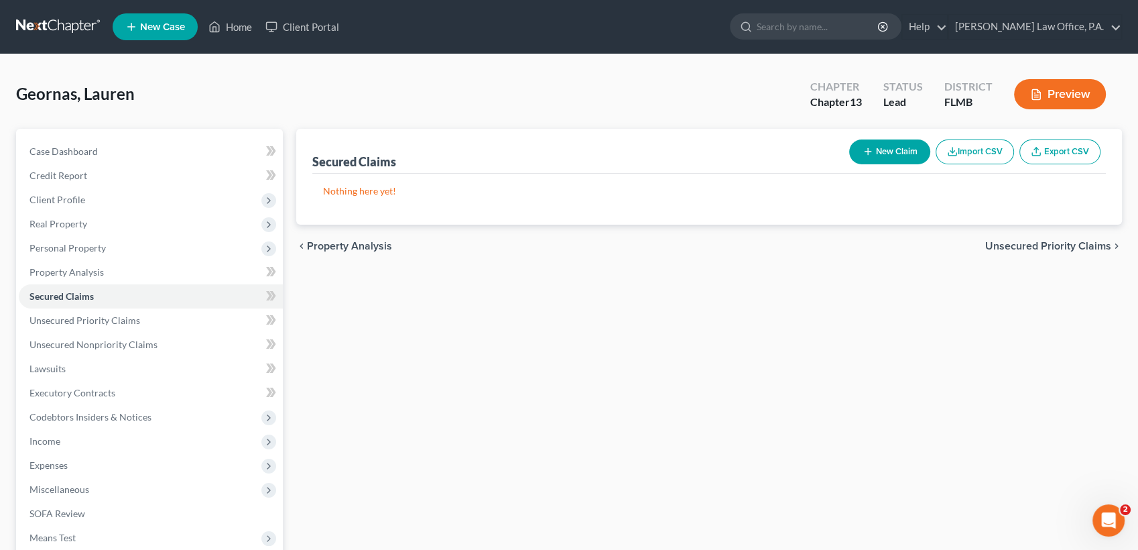
select select "0"
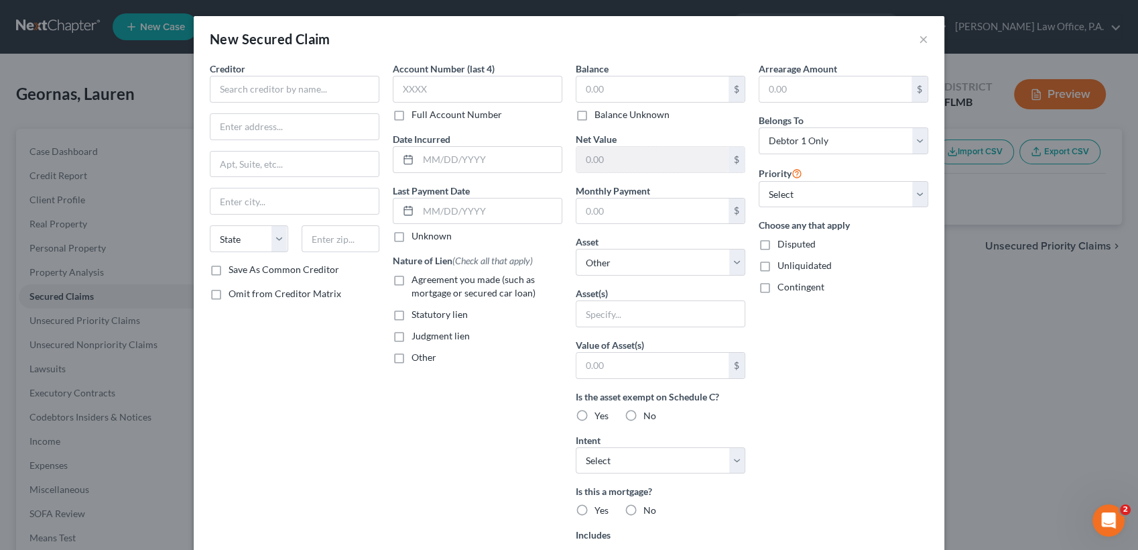
click at [633, 117] on label "Balance Unknown" at bounding box center [632, 114] width 75 height 13
click at [609, 117] on input "Balance Unknown" at bounding box center [604, 112] width 9 height 9
checkbox input "true"
type input "0.00"
click at [280, 82] on input "text" at bounding box center [295, 89] width 170 height 27
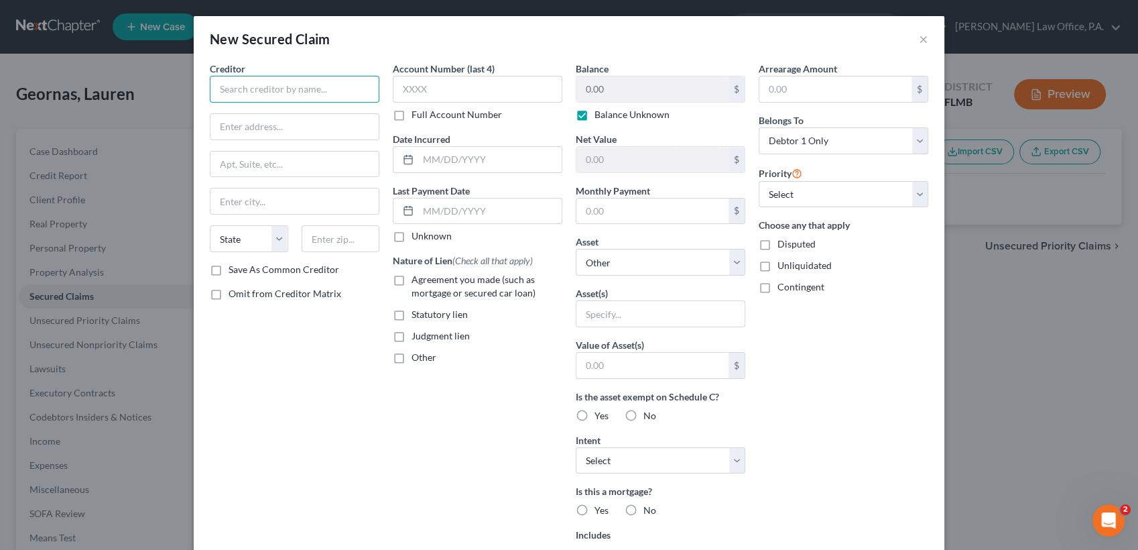
paste input "BURGUNDY UNIT TWO ASSOCIATION INC"
type input "BURGUNDY UNIT TWO ASSOCIATION INC"
click at [272, 131] on input "text" at bounding box center [294, 126] width 168 height 25
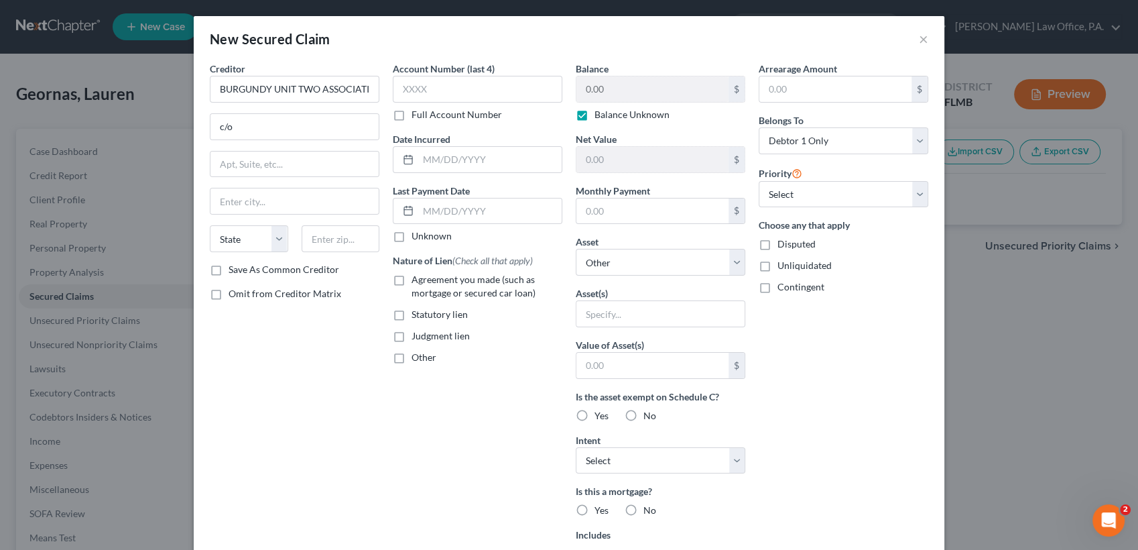
click at [817, 365] on div "Arrearage Amount $ Belongs To * Select Debtor 1 Only Debtor 2 Only Debtor 1 And…" at bounding box center [843, 361] width 183 height 598
click at [251, 127] on input "c/o" at bounding box center [294, 126] width 168 height 25
paste input "[PERSON_NAME], Law Offices of [PERSON_NAME][GEOGRAPHIC_DATA][PERSON_NAME][STREE…"
type input "c/o [PERSON_NAME], Law Offices of [PERSON_NAME][GEOGRAPHIC_DATA][PERSON_NAME][S…"
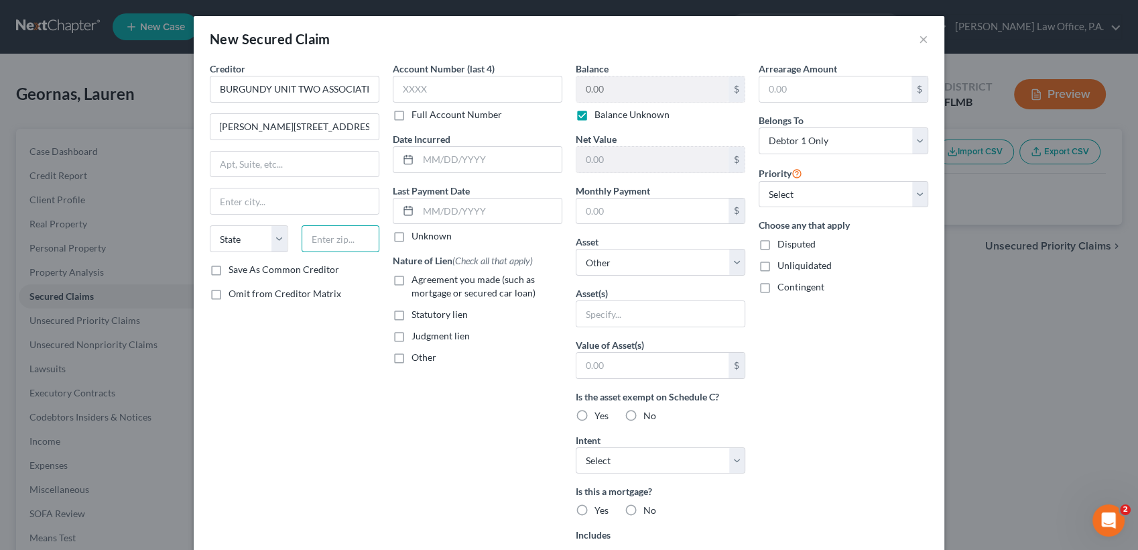
scroll to position [0, 0]
click at [332, 234] on input "text" at bounding box center [341, 238] width 78 height 27
type input "34237"
type input "[GEOGRAPHIC_DATA]"
select select "9"
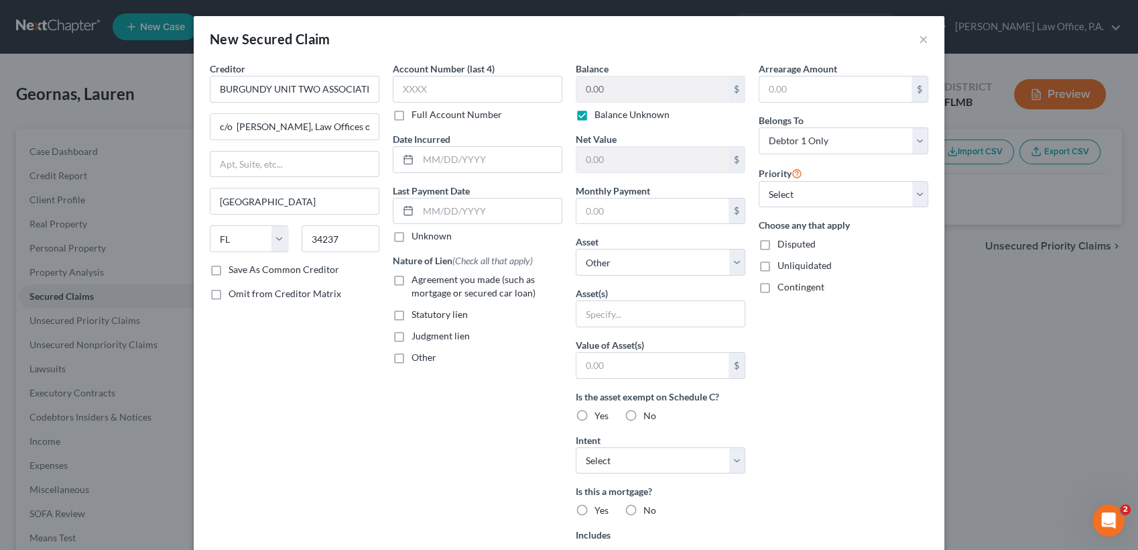
click at [332, 330] on div "Creditor * BURGUNDY UNIT TWO ASSOCIATION INC c/o [PERSON_NAME], Esq., Law Offic…" at bounding box center [294, 361] width 183 height 598
drag, startPoint x: 327, startPoint y: 127, endPoint x: 420, endPoint y: 132, distance: 93.3
click at [420, 132] on div "Creditor * BURGUNDY UNIT TWO ASSOCIATION INC c/o [PERSON_NAME], Esq., Law Offic…" at bounding box center [569, 361] width 732 height 598
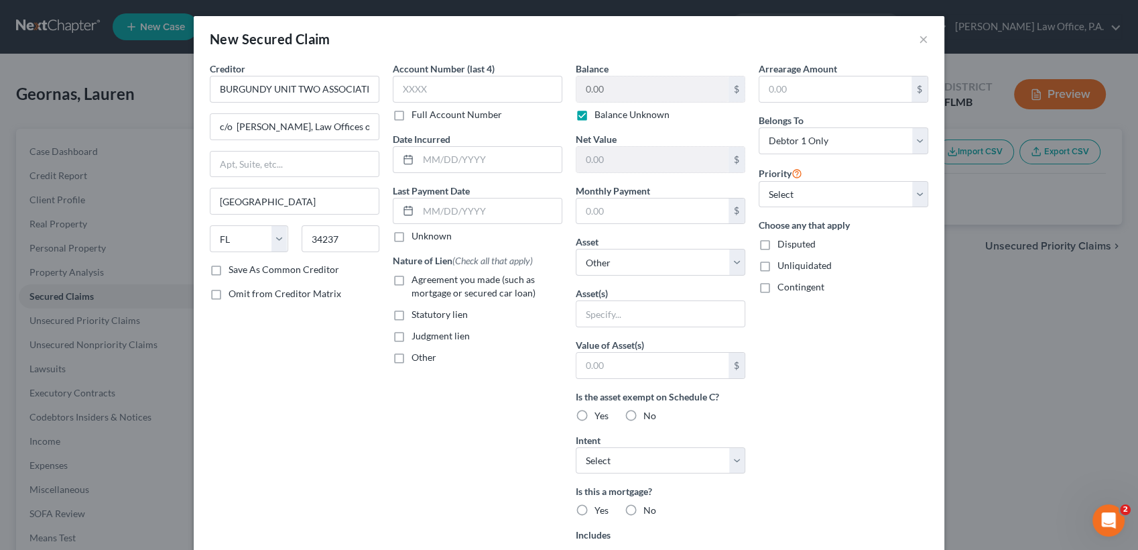
click at [422, 132] on label "Date Incurred" at bounding box center [422, 139] width 58 height 14
drag, startPoint x: 324, startPoint y: 125, endPoint x: 471, endPoint y: 126, distance: 146.8
click at [471, 126] on div "Creditor * BURGUNDY UNIT TWO ASSOCIATION INC c/o [PERSON_NAME], Esq., Law Offic…" at bounding box center [569, 361] width 732 height 598
type input "c/o [PERSON_NAME], Esq.,"
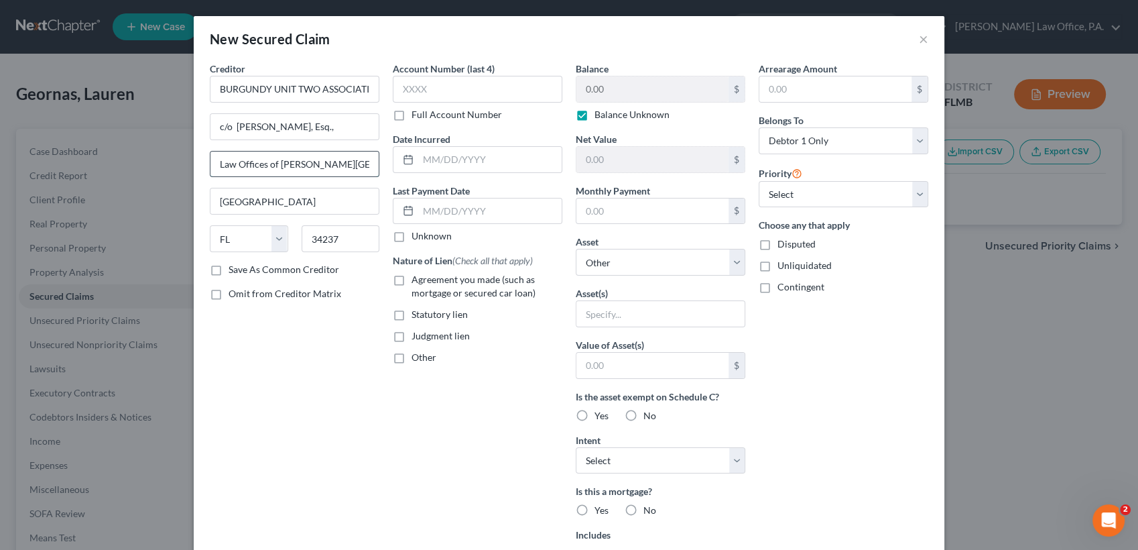
scroll to position [0, 0]
drag, startPoint x: 342, startPoint y: 172, endPoint x: 318, endPoint y: 162, distance: 25.5
click at [318, 162] on input "Law Offices of [PERSON_NAME][GEOGRAPHIC_DATA][PERSON_NAME][STREET_ADDRESS]" at bounding box center [294, 163] width 168 height 25
click at [312, 162] on input "Law Offices of [PERSON_NAME][GEOGRAPHIC_DATA][PERSON_NAME][STREET_ADDRESS]" at bounding box center [294, 163] width 168 height 25
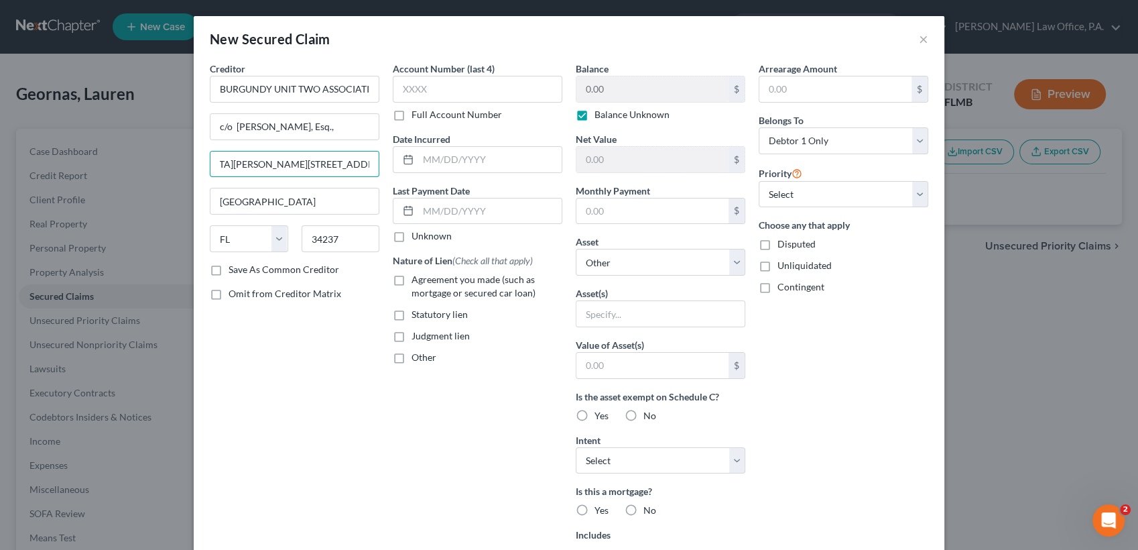
drag, startPoint x: 357, startPoint y: 169, endPoint x: 438, endPoint y: 174, distance: 81.3
click at [438, 174] on div "Creditor * BURGUNDY UNIT TWO ASSOCIATION INC c/o [PERSON_NAME], Esq., Law Offic…" at bounding box center [569, 361] width 732 height 598
click at [257, 166] on input "Law Offices of [PERSON_NAME][GEOGRAPHIC_DATA][PERSON_NAME][STREET_ADDRESS]" at bounding box center [294, 163] width 168 height 25
drag, startPoint x: 255, startPoint y: 163, endPoint x: 295, endPoint y: 158, distance: 40.5
click at [295, 158] on input "Law Offices of [PERSON_NAME][GEOGRAPHIC_DATA][PERSON_NAME][STREET_ADDRESS]" at bounding box center [294, 163] width 168 height 25
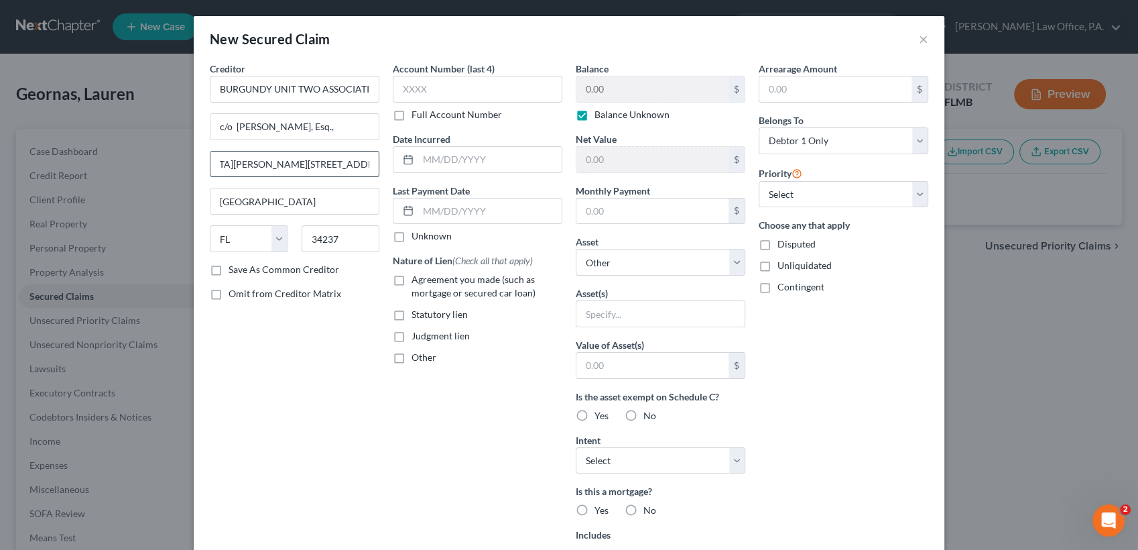
click at [353, 169] on input "Law Offices of [PERSON_NAME][GEOGRAPHIC_DATA][PERSON_NAME][STREET_ADDRESS]" at bounding box center [294, 163] width 168 height 25
click at [364, 165] on input "Law Offices of [PERSON_NAME][GEOGRAPHIC_DATA][PERSON_NAME][STREET_ADDRESS]" at bounding box center [294, 163] width 168 height 25
click at [329, 162] on input "Law Offices of [PERSON_NAME][GEOGRAPHIC_DATA][PERSON_NAME][STREET_ADDRESS]" at bounding box center [294, 163] width 168 height 25
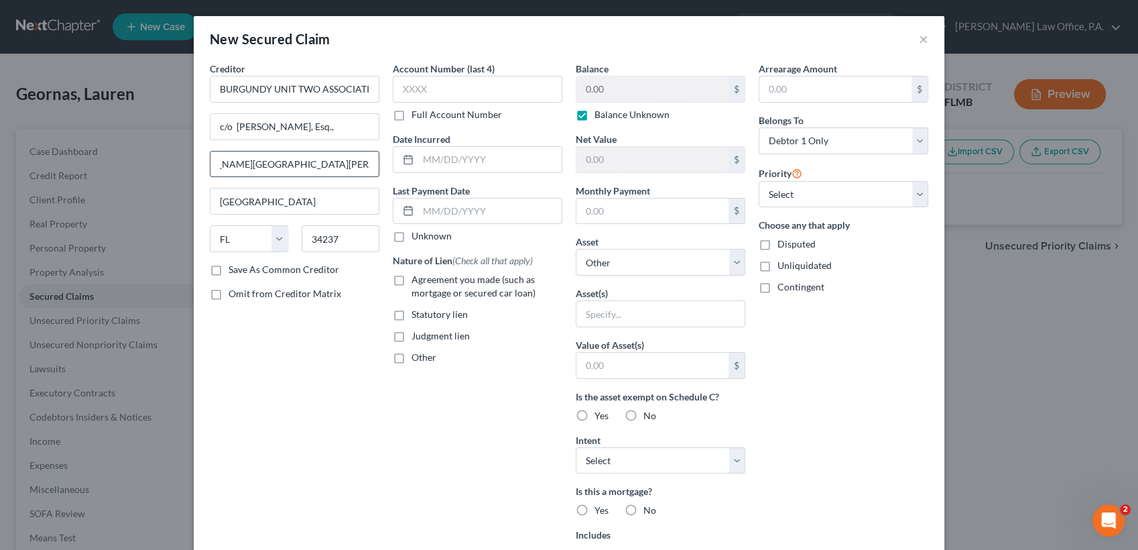
scroll to position [0, 101]
type input "Law Offices of [PERSON_NAME][GEOGRAPHIC_DATA][PERSON_NAME][STREET_ADDRESS]"
click at [257, 274] on label "Save As Common Creditor" at bounding box center [284, 269] width 111 height 13
click at [243, 271] on input "Save As Common Creditor" at bounding box center [238, 267] width 9 height 9
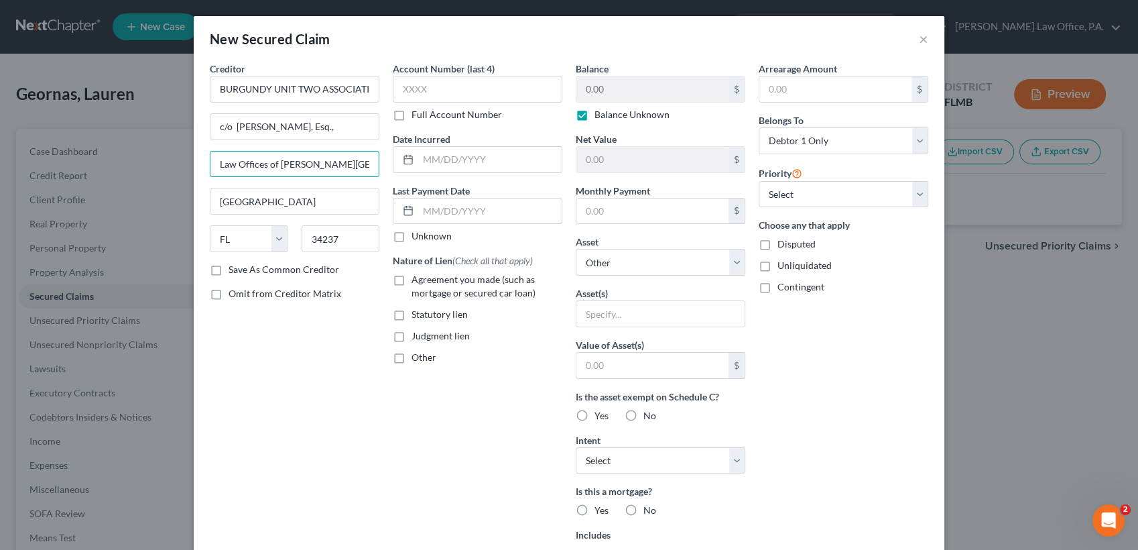
checkbox input "true"
click at [412, 282] on label "Agreement you made (such as mortgage or secured car loan)" at bounding box center [487, 286] width 151 height 27
click at [417, 282] on input "Agreement you made (such as mortgage or secured car loan)" at bounding box center [421, 277] width 9 height 9
checkbox input "true"
click at [595, 113] on label "Balance Unknown" at bounding box center [632, 114] width 75 height 13
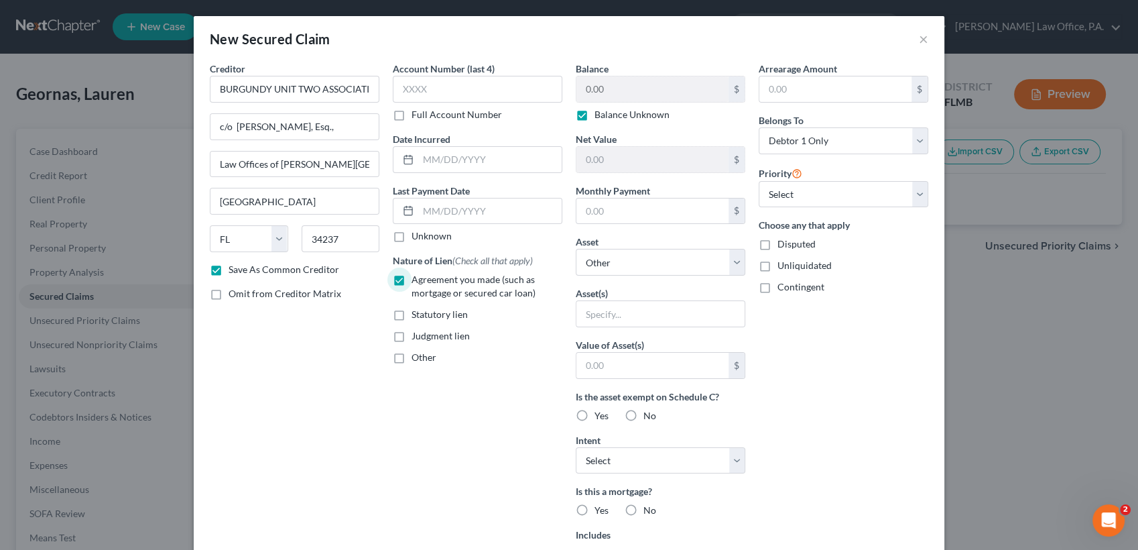
click at [600, 113] on input "Balance Unknown" at bounding box center [604, 112] width 9 height 9
checkbox input "false"
click at [603, 85] on input "0.00" at bounding box center [652, 88] width 152 height 25
type input "10,416.15"
click at [621, 201] on input "text" at bounding box center [652, 210] width 152 height 25
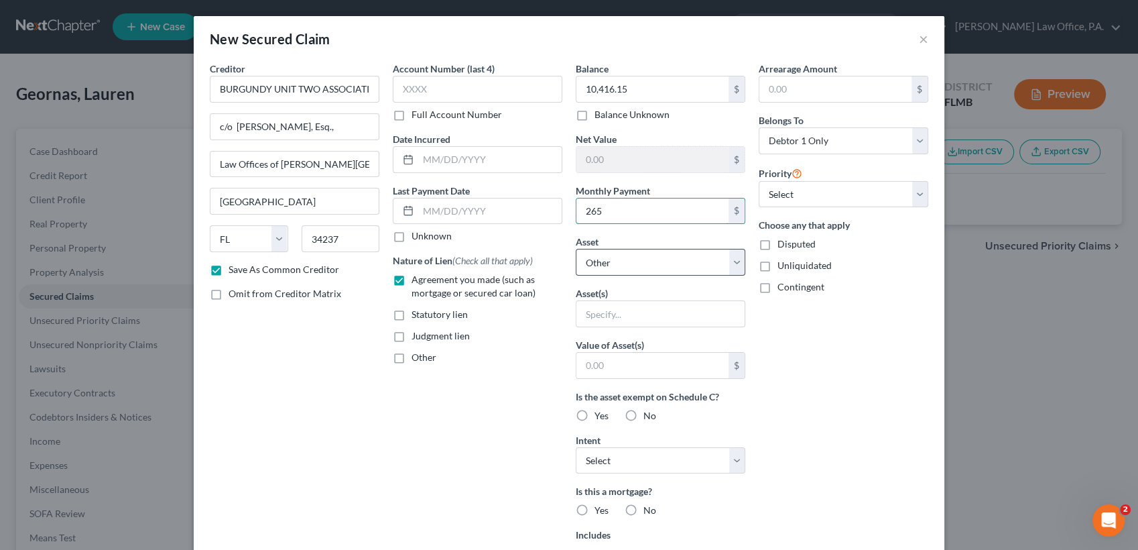
type input "265"
click at [648, 261] on select "Select Other Multiple Assets [STREET_ADDRESS] W - $94300.0 Bank of America Chec…" at bounding box center [661, 262] width 170 height 27
select select "2"
click at [576, 249] on select "Select Other Multiple Assets [STREET_ADDRESS] W - $94300.0 Bank of America Chec…" at bounding box center [661, 262] width 170 height 27
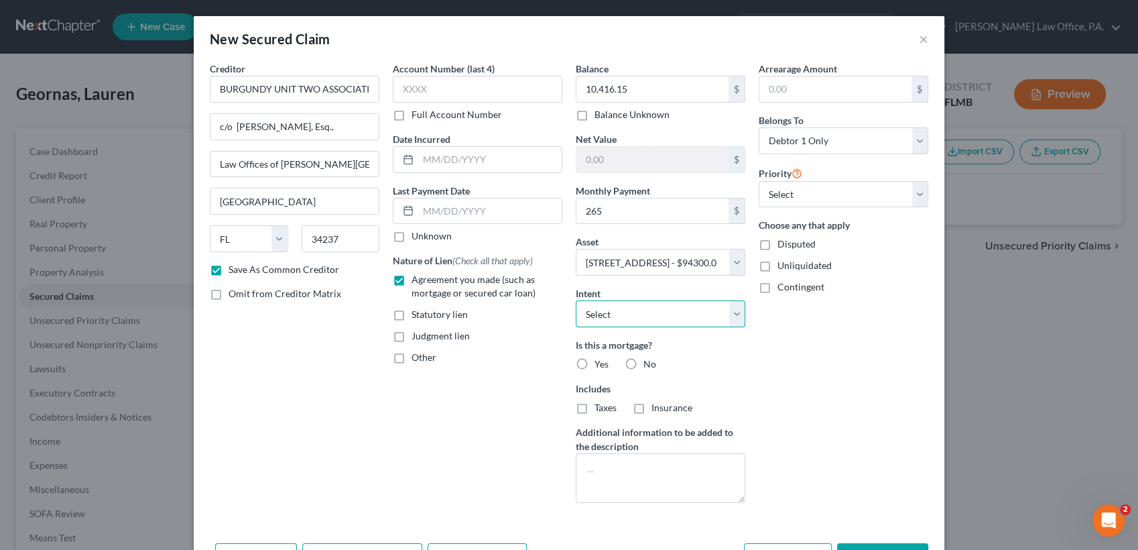
click at [618, 314] on select "Select Surrender Redeem Reaffirm Avoid Other" at bounding box center [661, 313] width 170 height 27
select select "2"
click at [576, 300] on select "Select Surrender Redeem Reaffirm Avoid Other" at bounding box center [661, 313] width 170 height 27
click at [644, 359] on label "No" at bounding box center [650, 363] width 13 height 13
click at [649, 359] on input "No" at bounding box center [653, 361] width 9 height 9
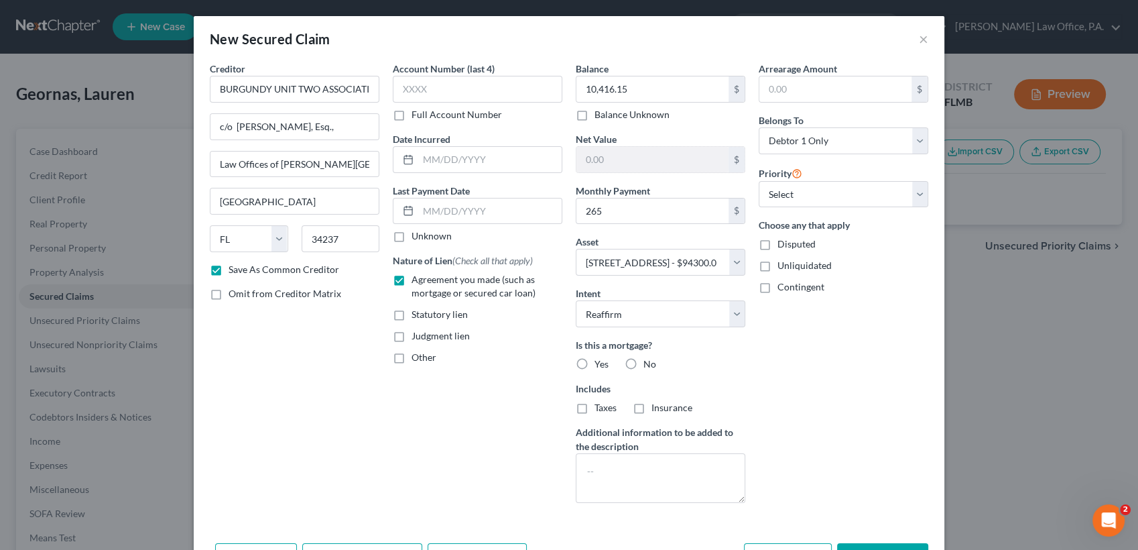
radio input "true"
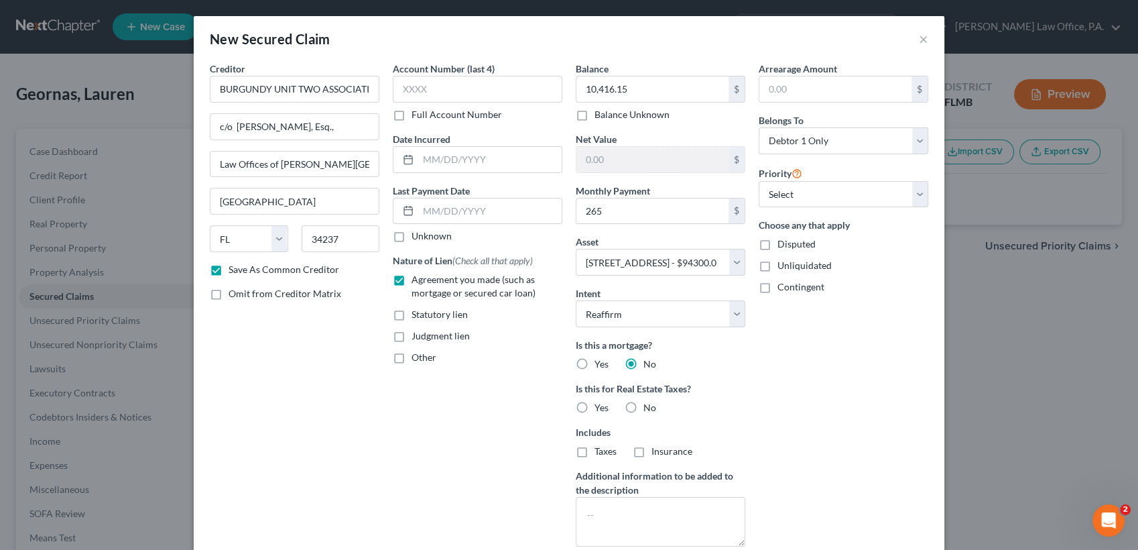
click at [644, 409] on label "No" at bounding box center [650, 407] width 13 height 13
click at [649, 409] on input "No" at bounding box center [653, 405] width 9 height 9
radio input "true"
click at [804, 185] on select "Select 1st 2nd 3rd 4th 5th 6th 7th 8th 9th 10th 11th 12th 13th 14th 15th 16th 1…" at bounding box center [844, 194] width 170 height 27
select select "0"
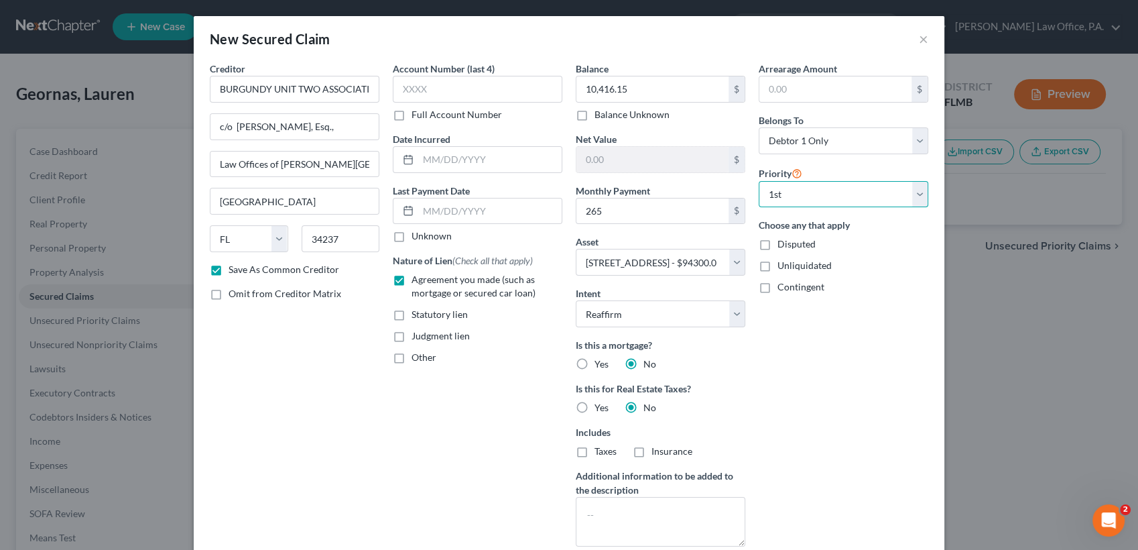
click at [759, 181] on select "Select 1st 2nd 3rd 4th 5th 6th 7th 8th 9th 10th 11th 12th 13th 14th 15th 16th 1…" at bounding box center [844, 194] width 170 height 27
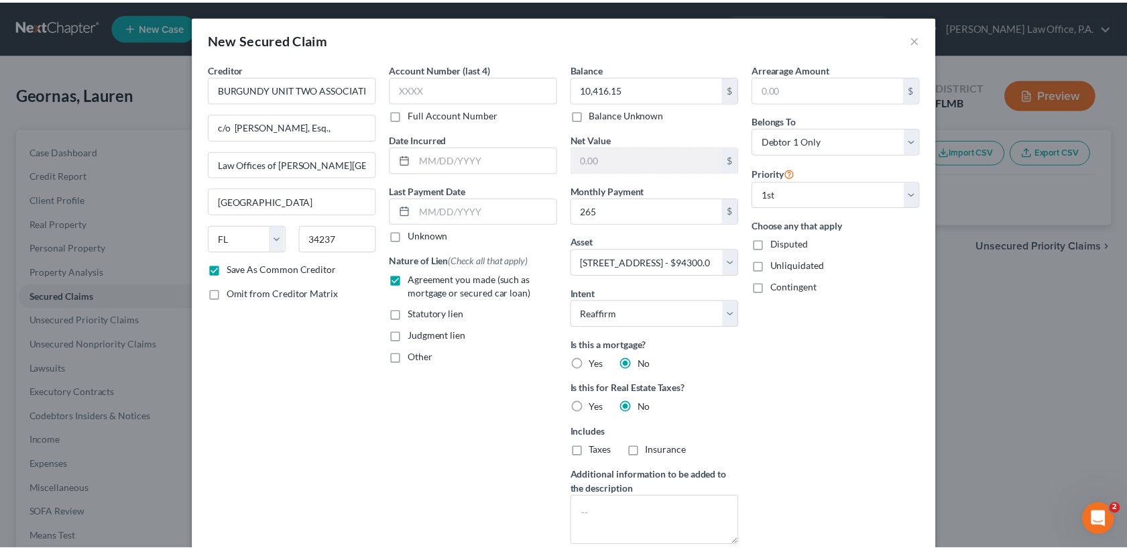
scroll to position [90, 0]
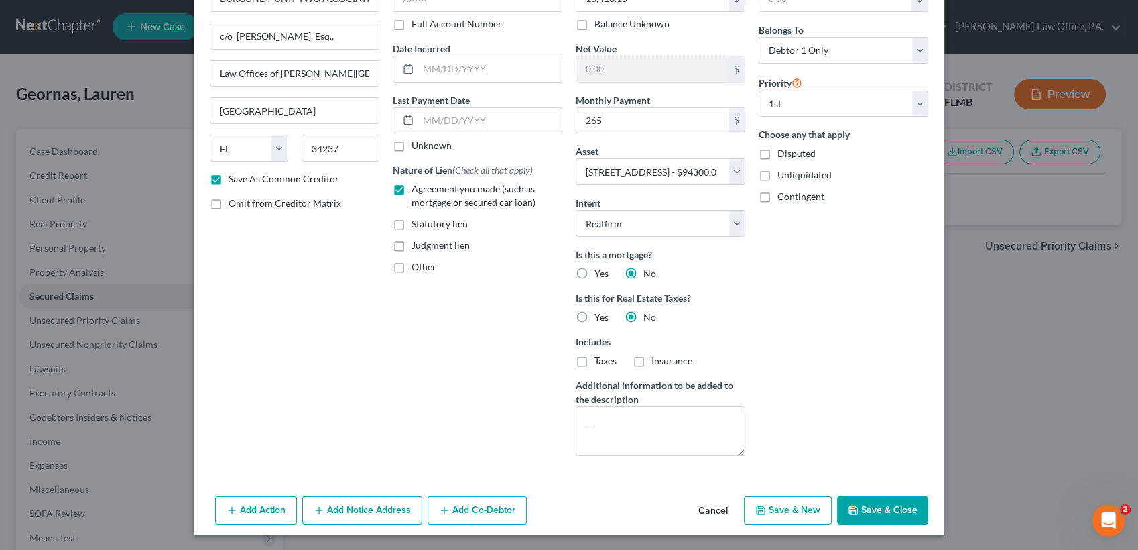
click at [883, 506] on button "Save & Close" at bounding box center [882, 510] width 91 height 28
checkbox input "false"
select select
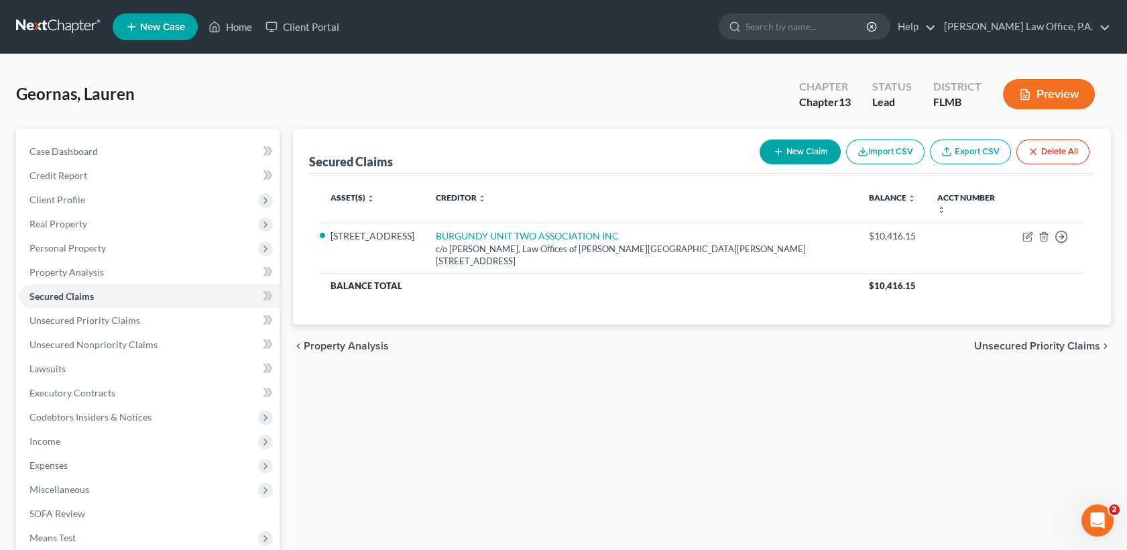
scroll to position [186, 0]
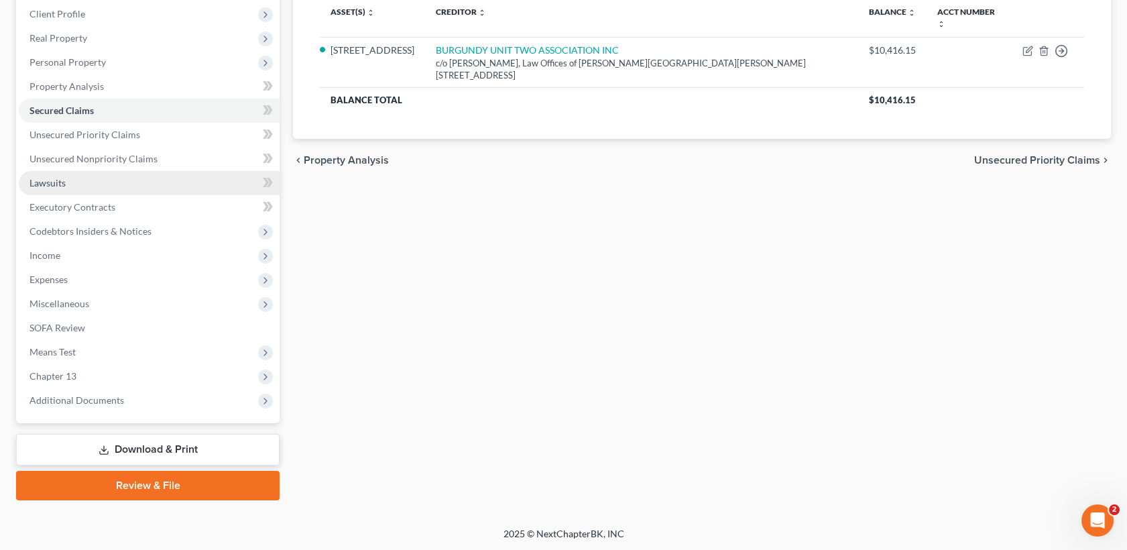
click at [64, 187] on link "Lawsuits" at bounding box center [149, 183] width 261 height 24
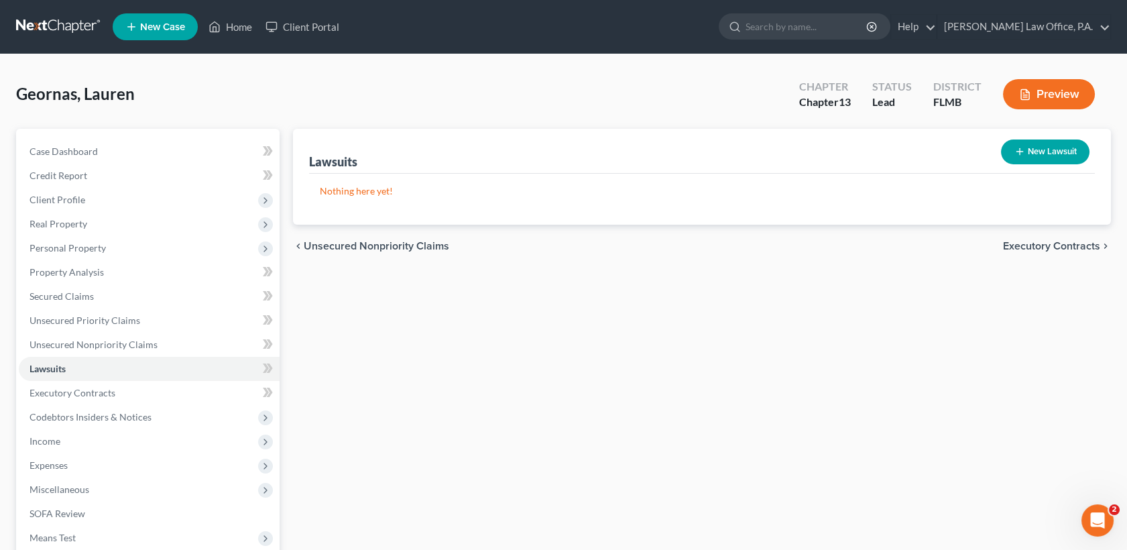
click at [1038, 149] on button "New Lawsuit" at bounding box center [1045, 151] width 88 height 25
select select "0"
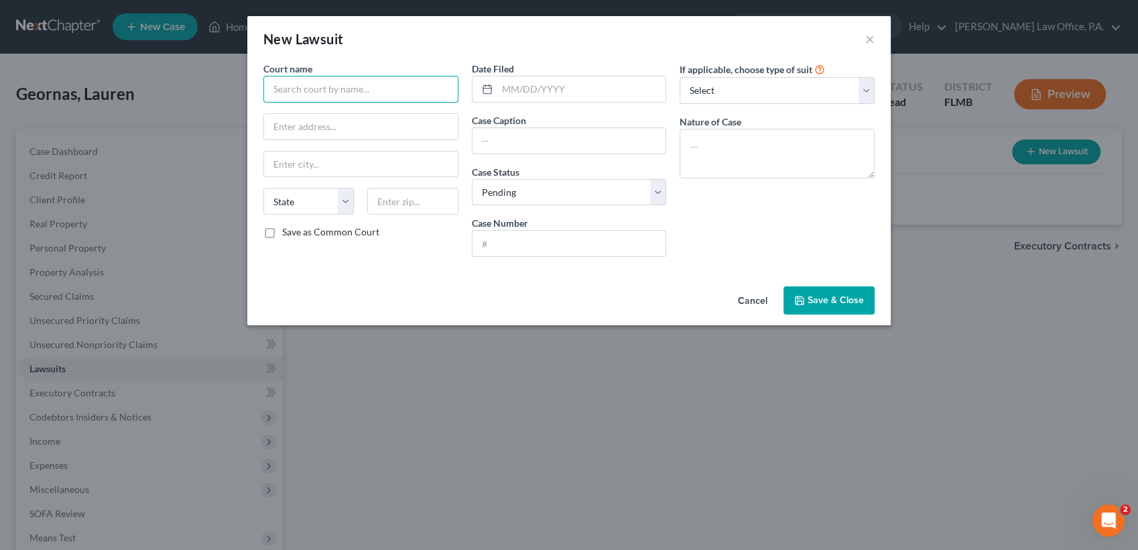
click at [386, 82] on input "text" at bounding box center [360, 89] width 195 height 27
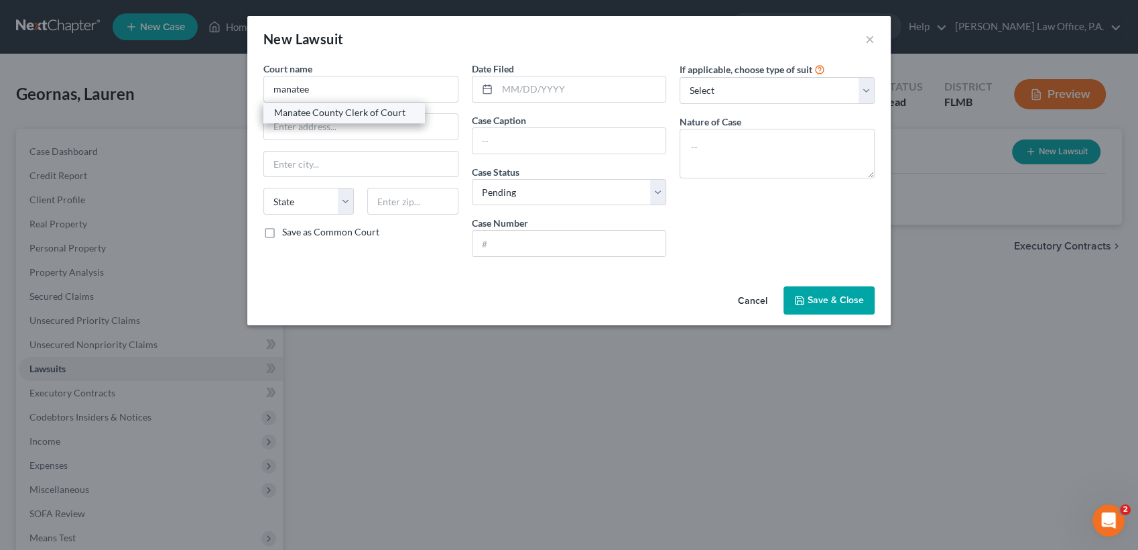
click at [378, 107] on div "Manatee County Clerk of Court" at bounding box center [343, 112] width 139 height 13
type input "Manatee County Clerk of Court"
type input "[STREET_ADDRESS]"
type input "Bradenton"
select select "9"
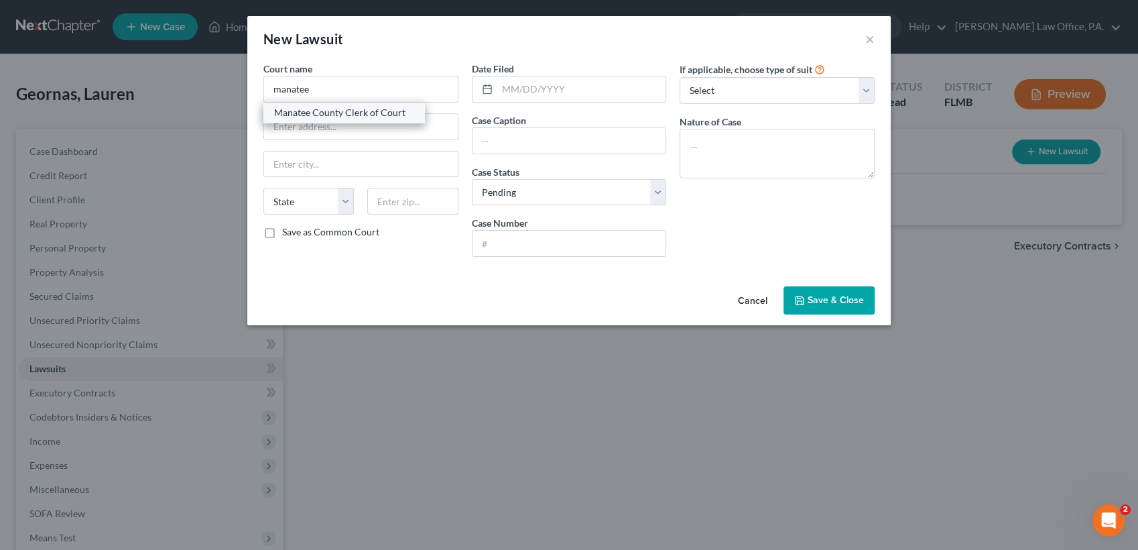
type input "34205"
click at [583, 95] on input "text" at bounding box center [581, 88] width 169 height 25
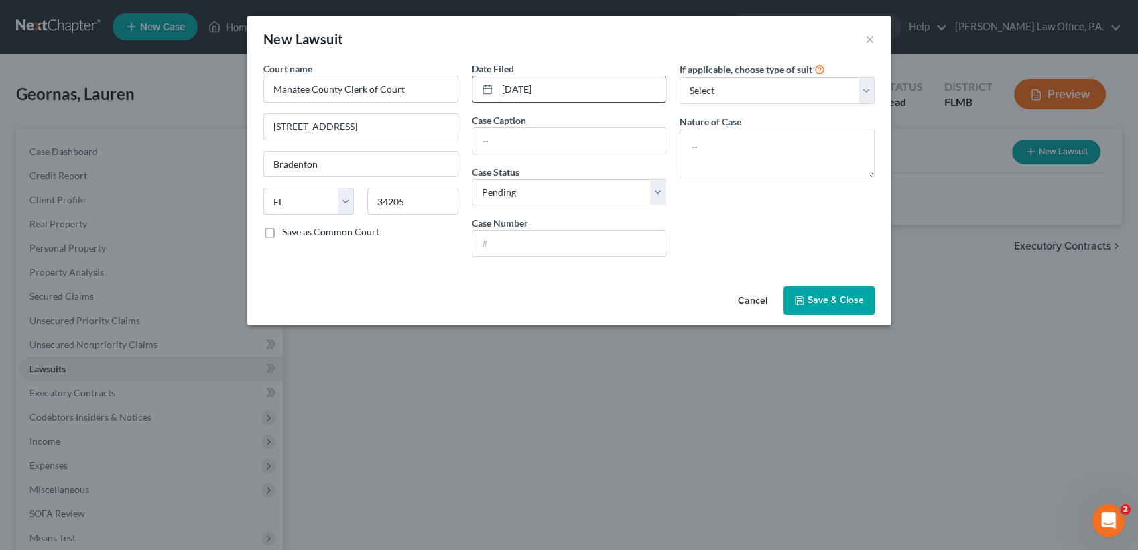
type input "[DATE]"
click at [739, 98] on select "Select Repossession Garnishment Foreclosure Attached, Seized, Or Levied Other" at bounding box center [777, 90] width 195 height 27
select select "2"
click at [680, 77] on select "Select Repossession Garnishment Foreclosure Attached, Seized, Or Levied Other" at bounding box center [777, 90] width 195 height 27
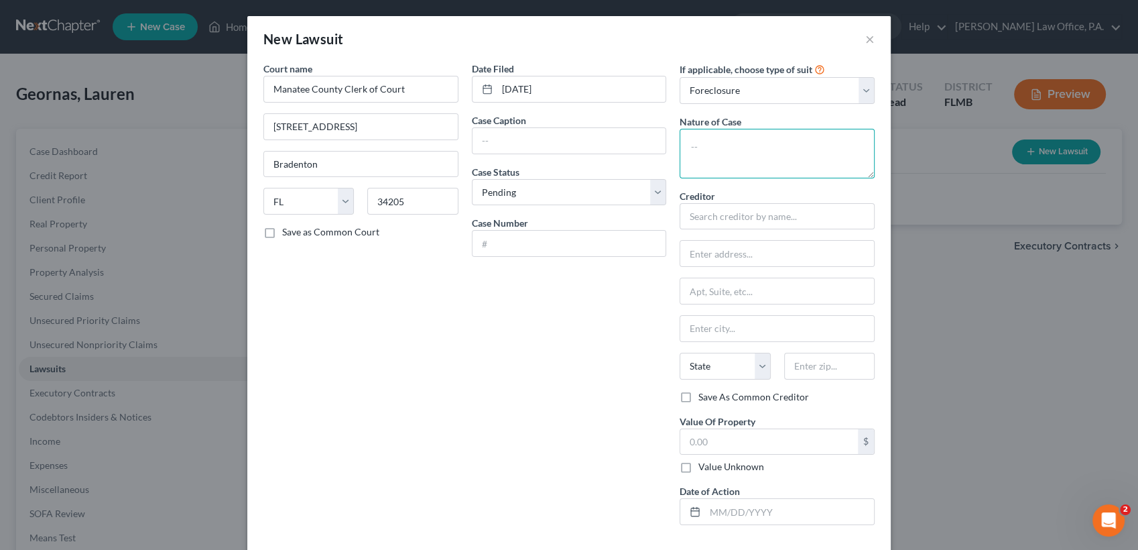
click at [712, 152] on textarea at bounding box center [777, 154] width 195 height 50
type textarea "Foreclosure"
click at [636, 143] on input "text" at bounding box center [570, 140] width 194 height 25
paste input "BURGUNDY UNIT TWO ASSOCIATION INC,"
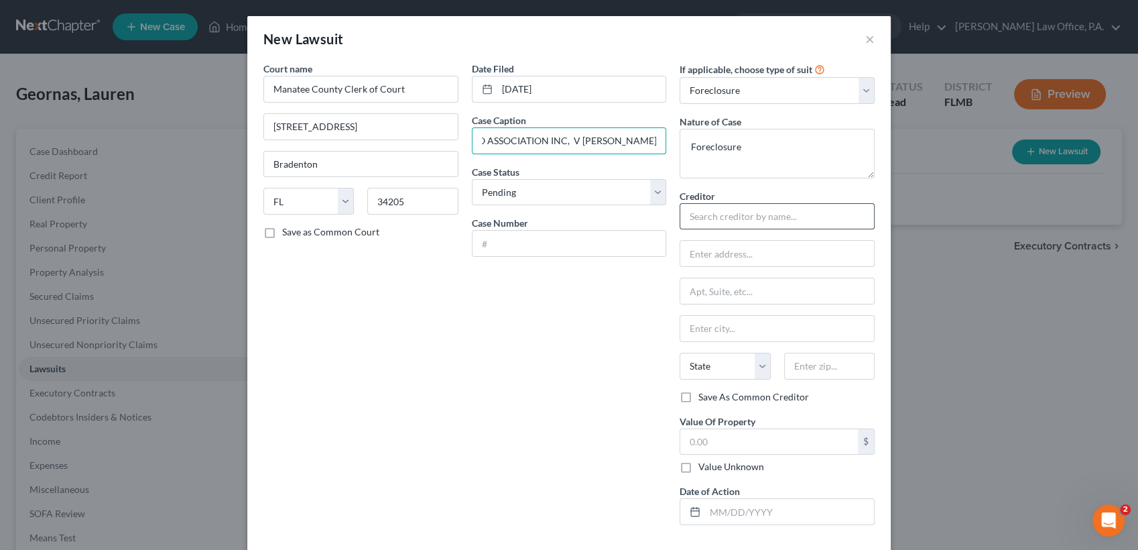
type input "BURGUNDY UNIT TWO ASSOCIATION INC, V [PERSON_NAME]"
click at [723, 212] on input "text" at bounding box center [777, 216] width 195 height 27
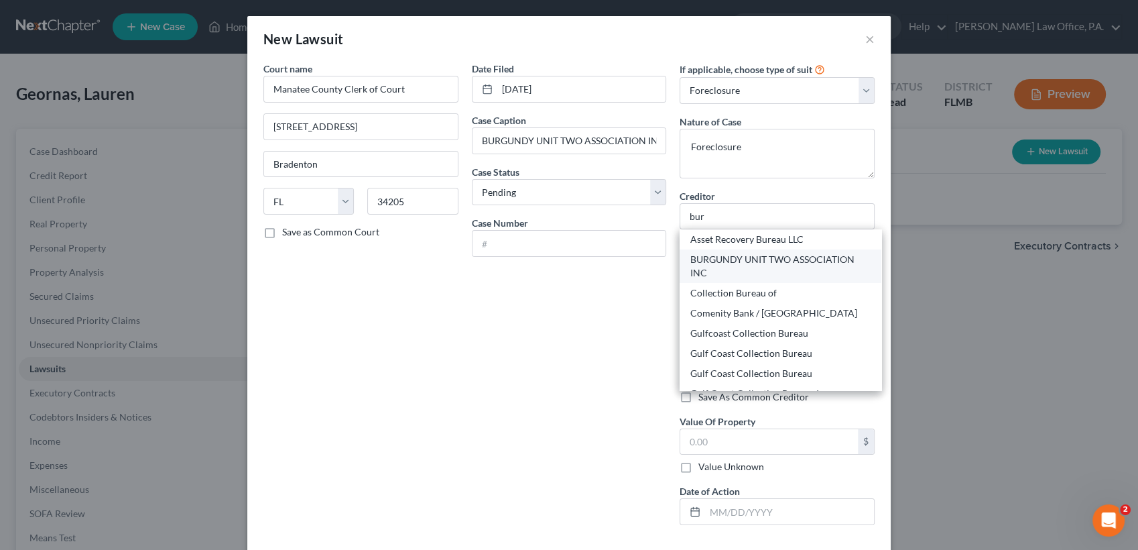
click at [735, 263] on div "BURGUNDY UNIT TWO ASSOCIATION INC" at bounding box center [780, 266] width 180 height 27
type input "BURGUNDY UNIT TWO ASSOCIATION INC"
type input "c/o [PERSON_NAME], Esq.,"
type input "Law Offices of [PERSON_NAME][GEOGRAPHIC_DATA][PERSON_NAME][STREET_ADDRESS]"
type input "[GEOGRAPHIC_DATA]"
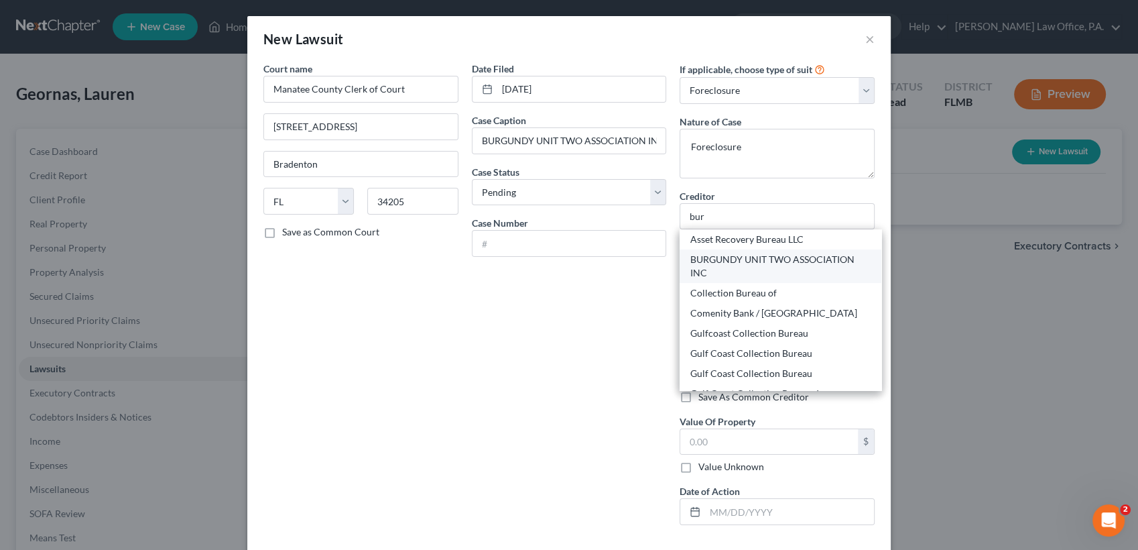
select select "9"
type input "34237"
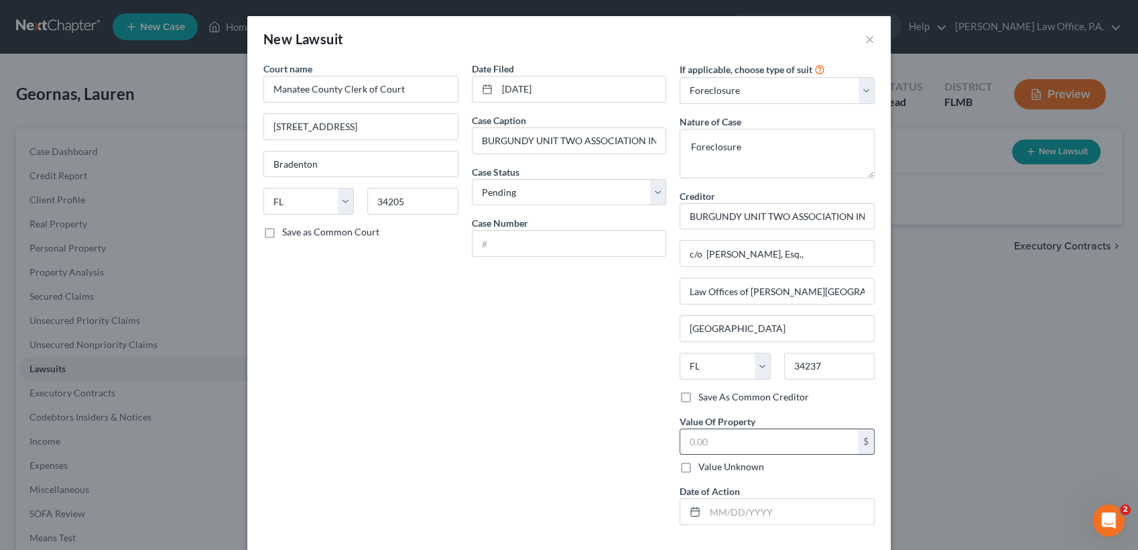
click at [694, 432] on input "text" at bounding box center [769, 441] width 178 height 25
type input "94,700"
click at [562, 239] on input "text" at bounding box center [570, 243] width 194 height 25
paste input "2025CC000980AX"
type input "2025CC000980AX"
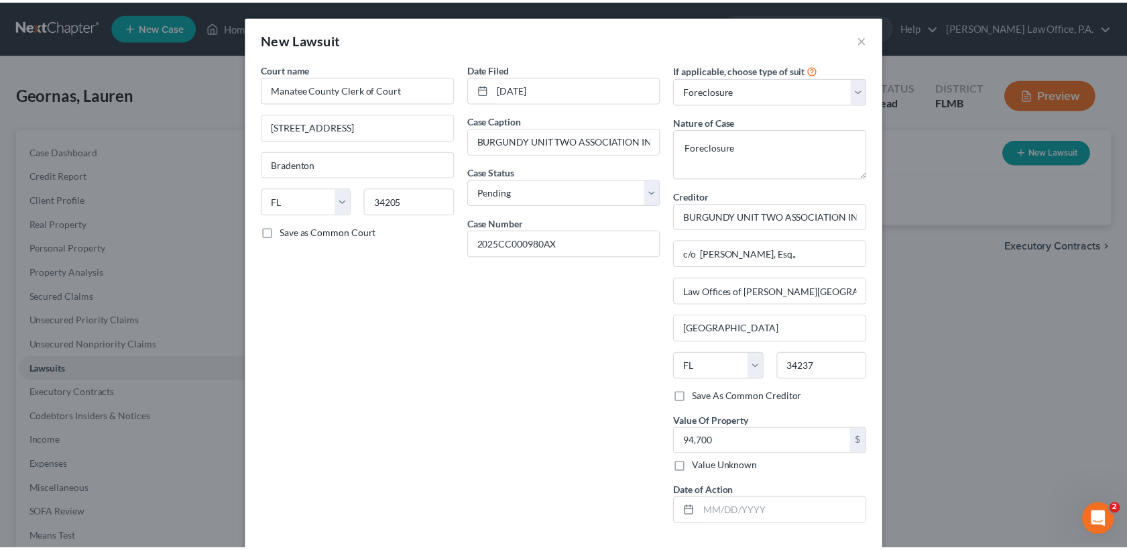
scroll to position [58, 0]
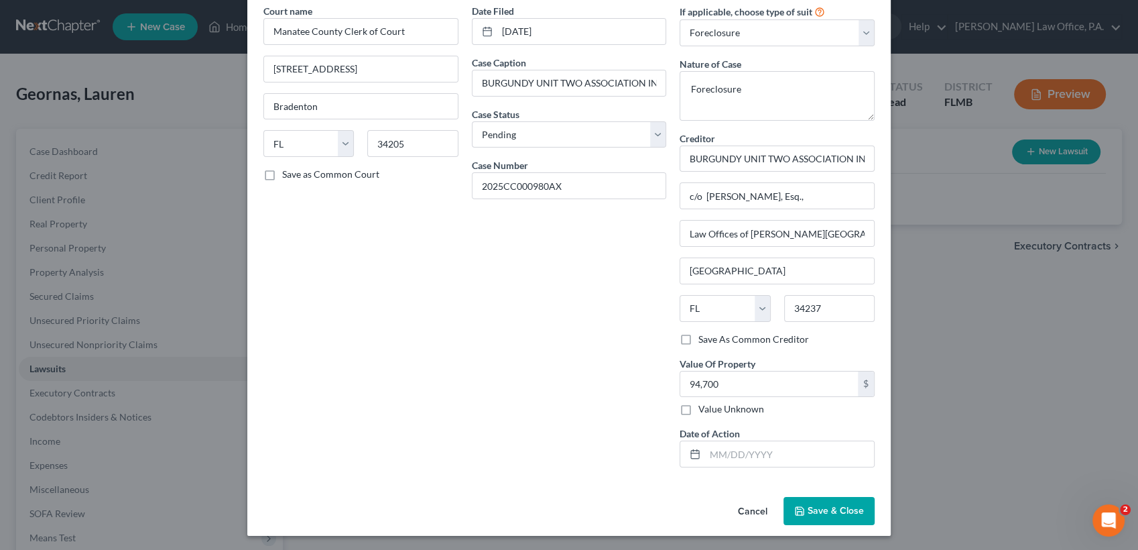
click at [831, 505] on span "Save & Close" at bounding box center [836, 510] width 56 height 11
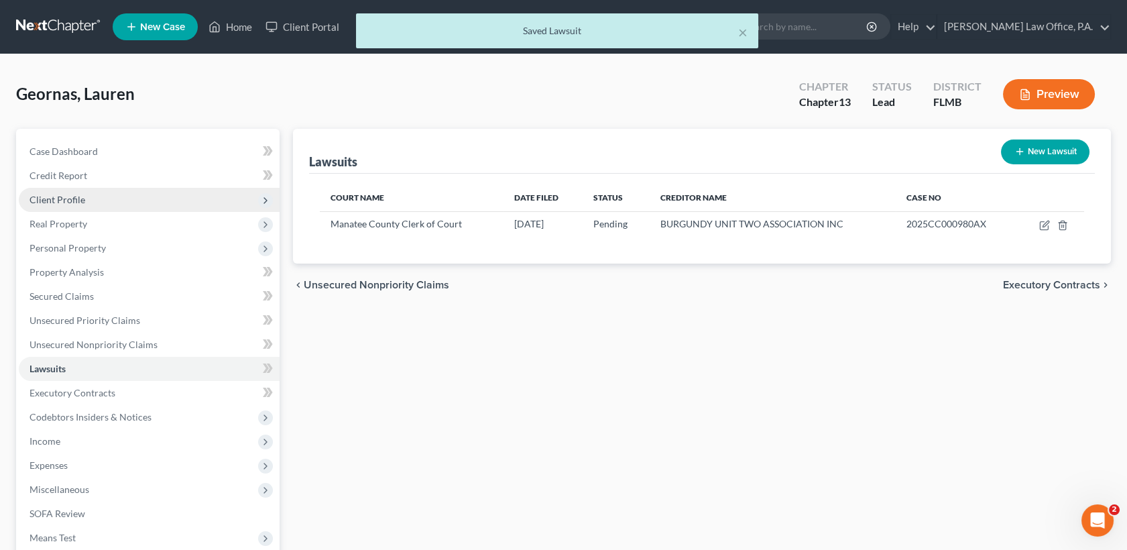
click at [70, 202] on span "Client Profile" at bounding box center [57, 199] width 56 height 11
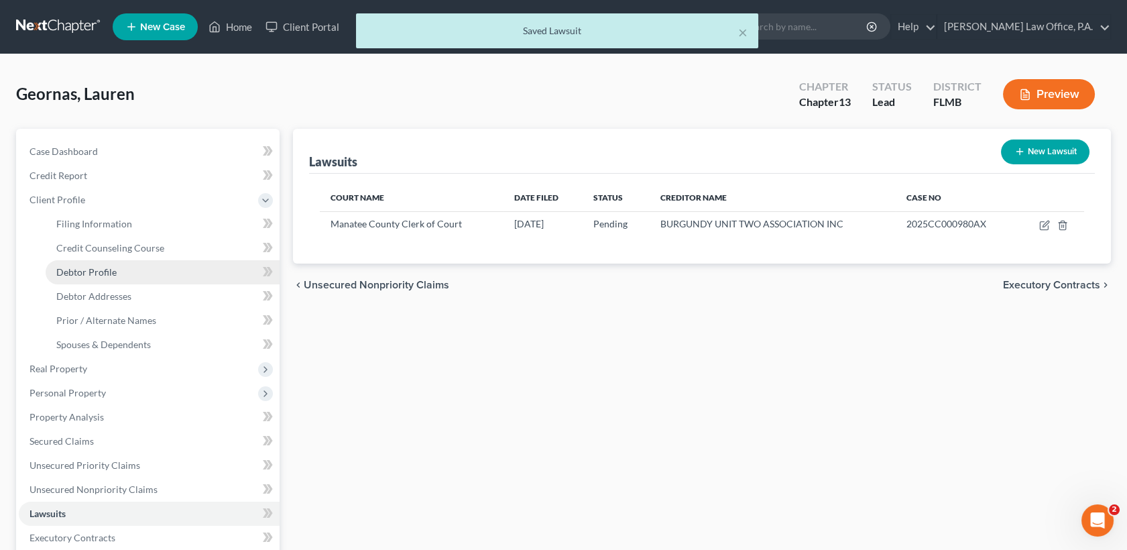
click at [105, 272] on span "Debtor Profile" at bounding box center [86, 271] width 60 height 11
select select "0"
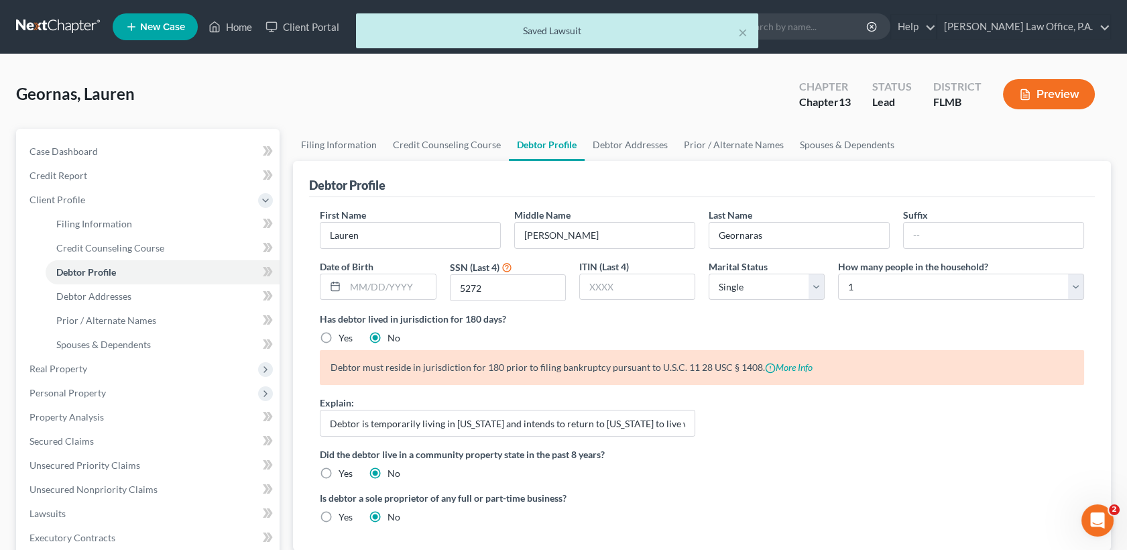
click at [339, 335] on label "Yes" at bounding box center [346, 337] width 14 height 13
click at [344, 335] on input "Yes" at bounding box center [348, 335] width 9 height 9
radio input "true"
radio input "false"
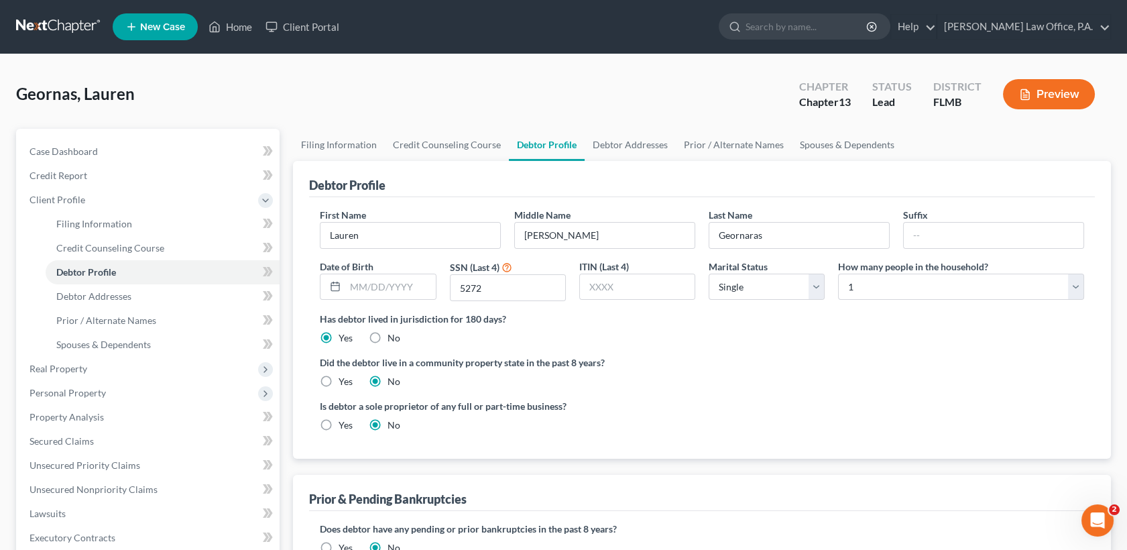
scroll to position [330, 0]
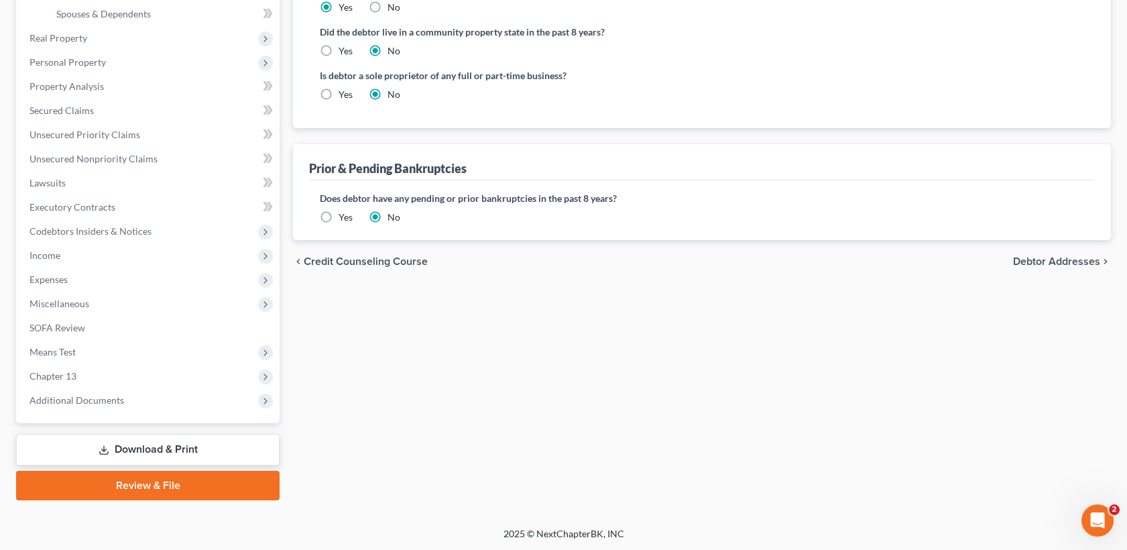
click at [186, 448] on link "Download & Print" at bounding box center [147, 450] width 263 height 32
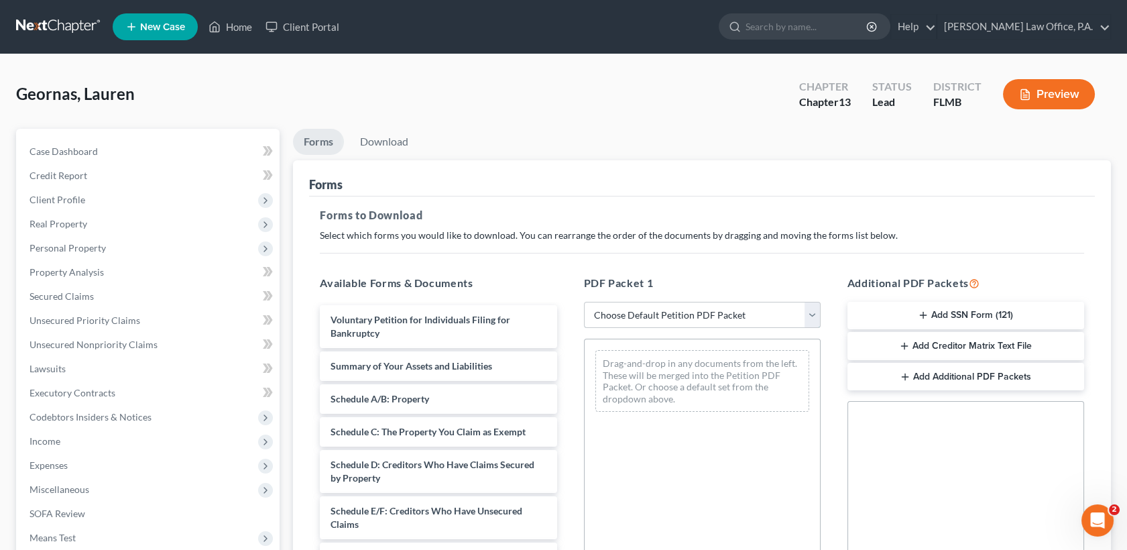
click at [635, 320] on select "Choose Default Petition PDF Packet Complete Bankruptcy Petition (all forms and …" at bounding box center [702, 315] width 237 height 27
select select "1"
click at [584, 302] on select "Choose Default Petition PDF Packet Complete Bankruptcy Petition (all forms and …" at bounding box center [702, 315] width 237 height 27
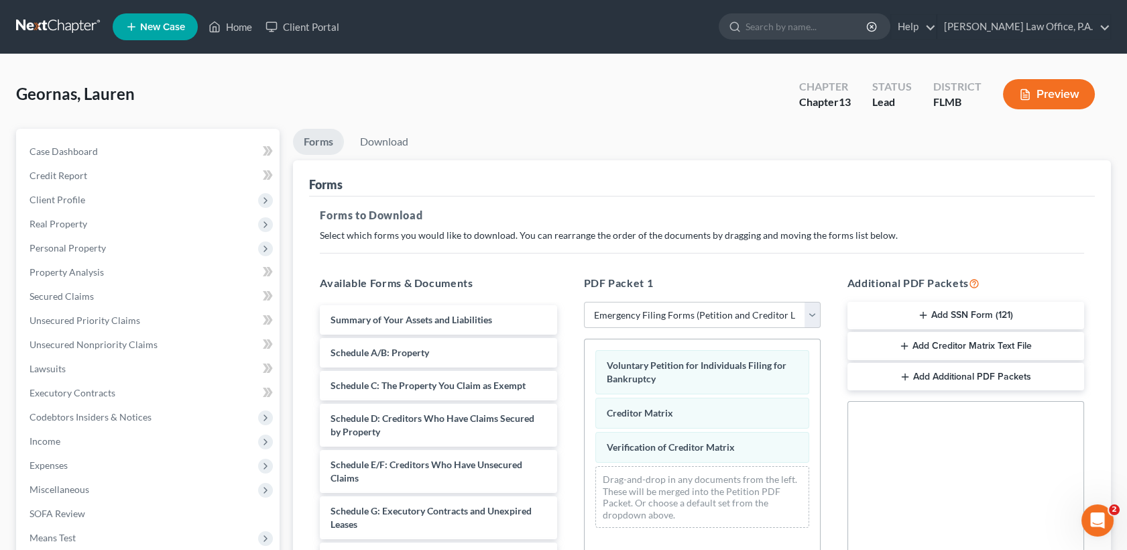
click at [666, 375] on div "Voluntary Petition for Individuals Filing for Bankruptcy" at bounding box center [702, 372] width 214 height 44
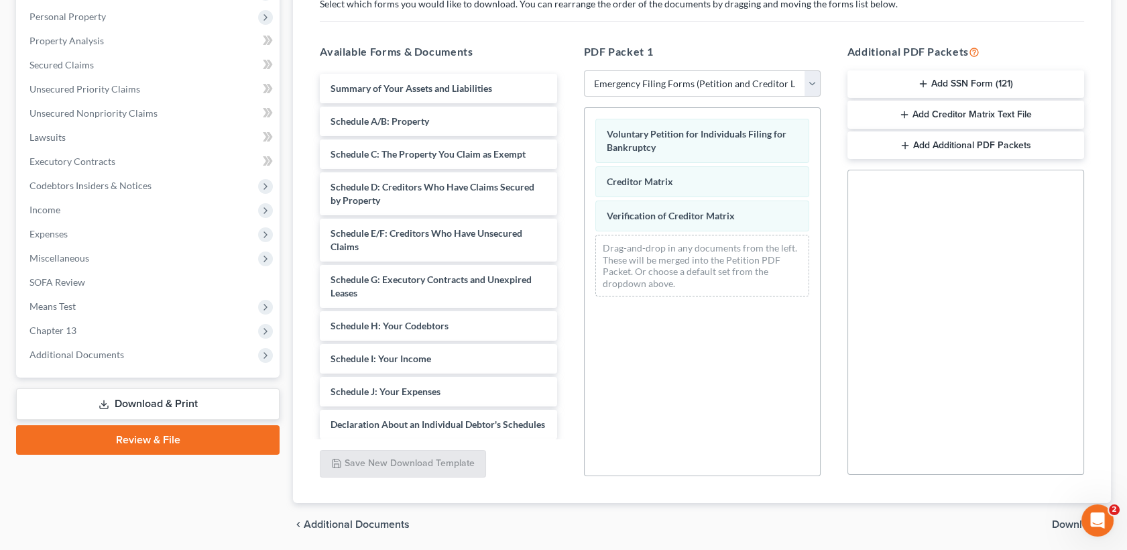
scroll to position [225, 0]
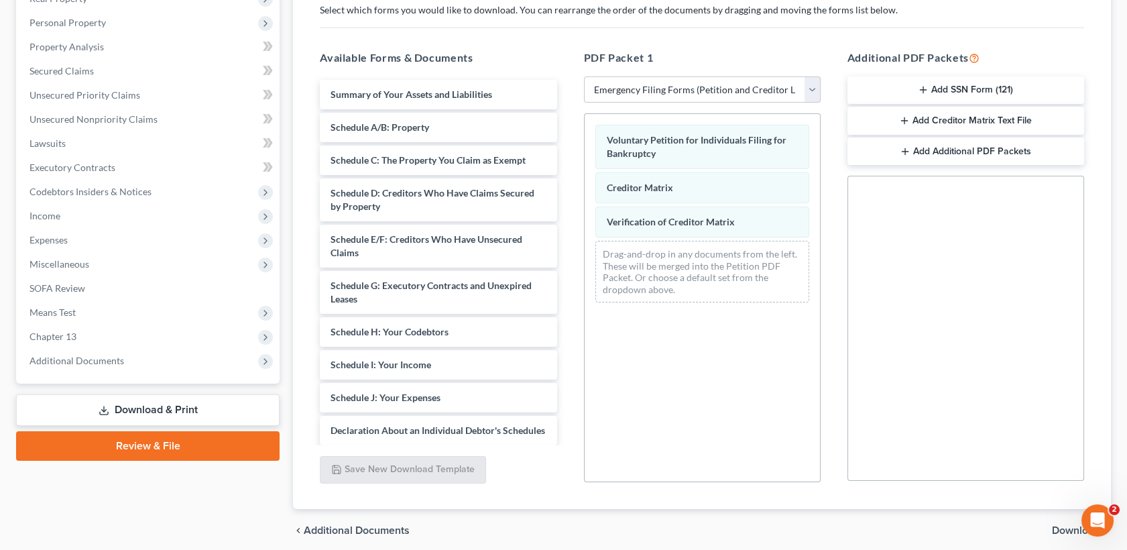
click at [992, 88] on button "Add SSN Form (121)" at bounding box center [965, 90] width 237 height 28
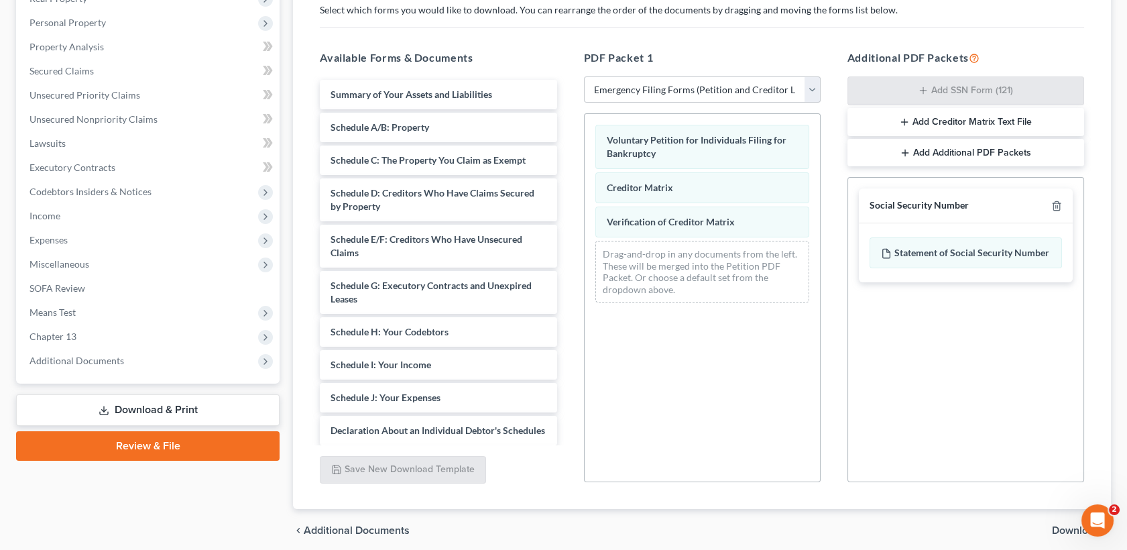
click at [1071, 525] on span "Download" at bounding box center [1076, 530] width 48 height 11
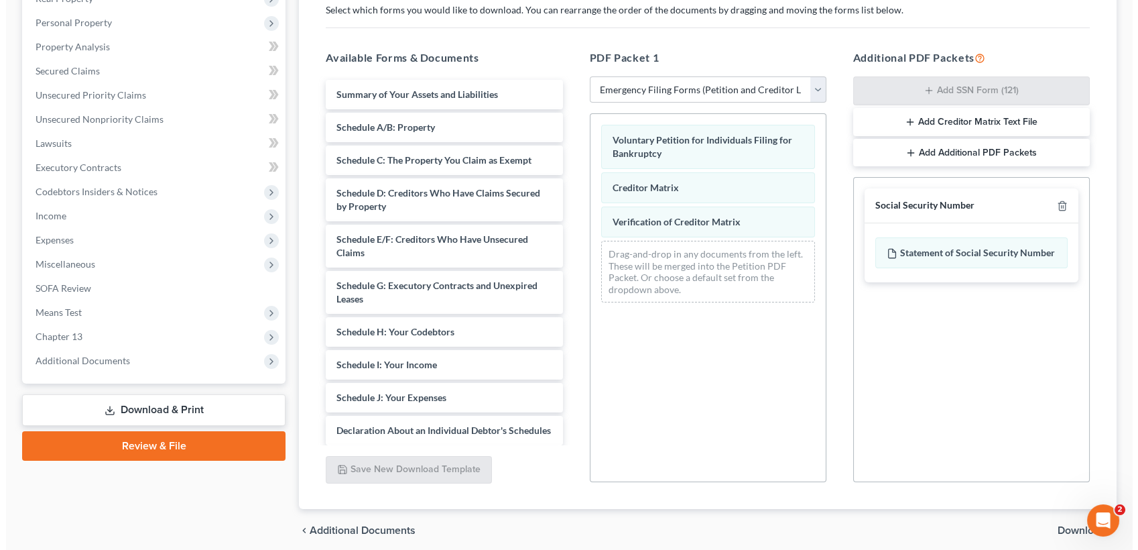
scroll to position [186, 0]
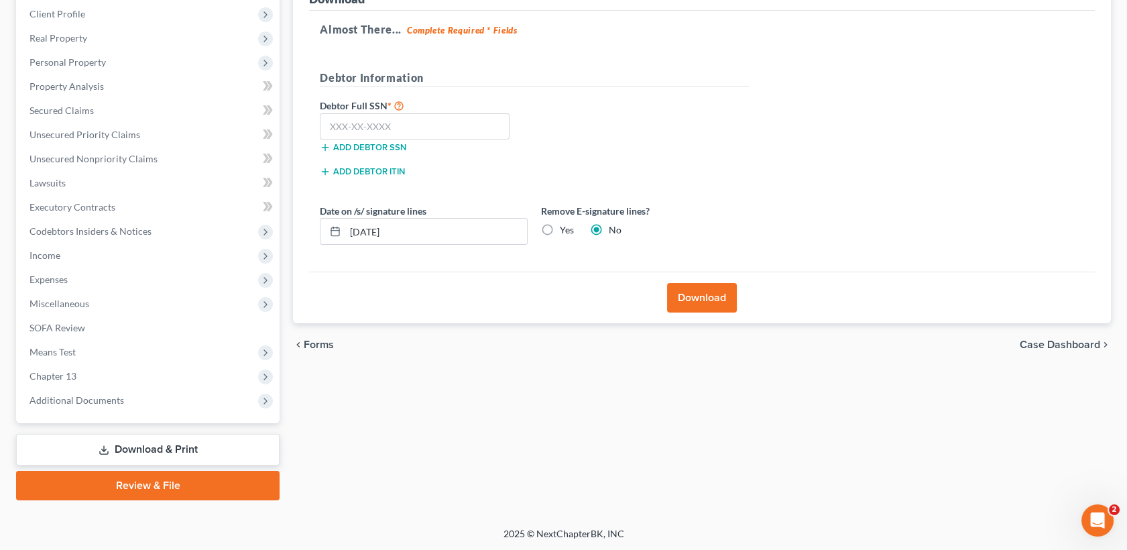
click at [912, 27] on h5 "Almost There... Complete Required * Fields" at bounding box center [702, 29] width 764 height 16
click at [413, 124] on input "text" at bounding box center [415, 126] width 190 height 27
click at [393, 120] on input "156" at bounding box center [415, 126] width 190 height 27
click at [393, 126] on input "156-78" at bounding box center [415, 126] width 190 height 27
type input "156-78-5272"
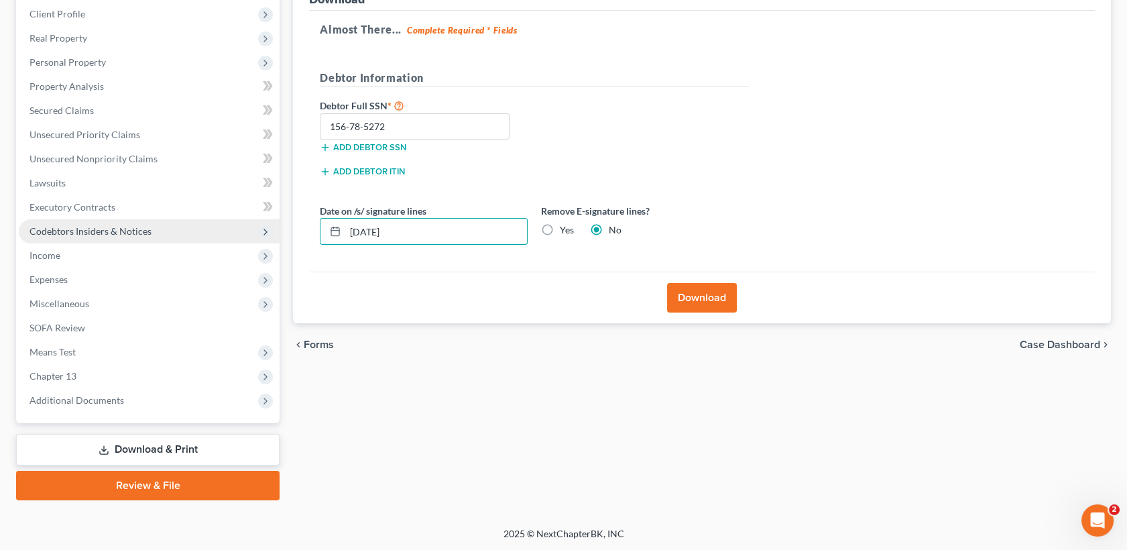
drag, startPoint x: 433, startPoint y: 227, endPoint x: 255, endPoint y: 229, distance: 178.3
click at [255, 229] on div "Petition Navigation Case Dashboard Payments Invoices Payments Payments Credit R…" at bounding box center [563, 221] width 1108 height 557
drag, startPoint x: 255, startPoint y: 229, endPoint x: 471, endPoint y: 182, distance: 221.7
click at [471, 182] on div "Add debtor ITIN" at bounding box center [423, 176] width 221 height 24
click at [436, 222] on input "[DATE]" at bounding box center [436, 231] width 182 height 25
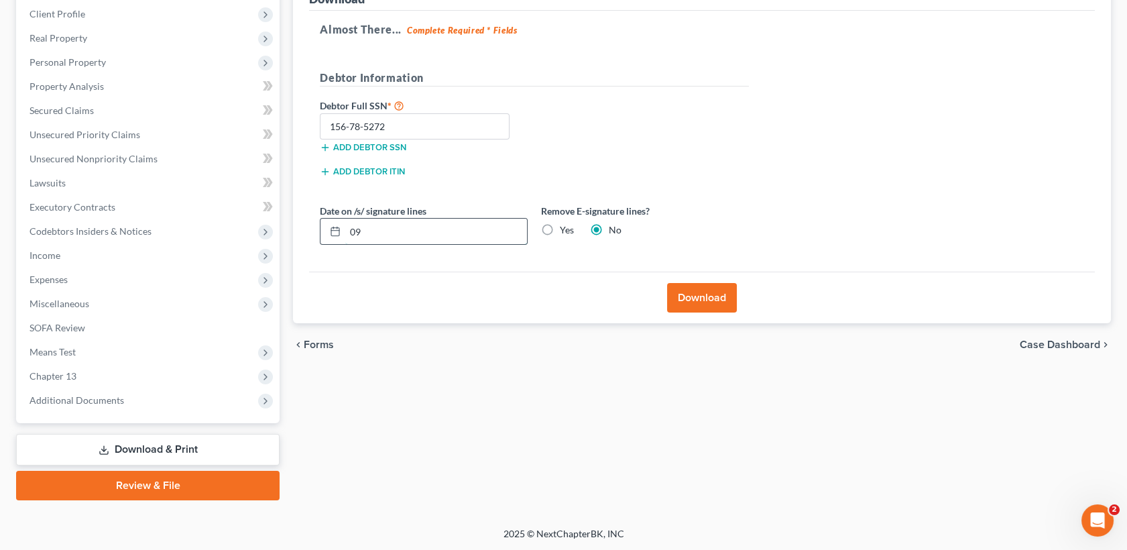
type input "0"
click at [560, 225] on label "Yes" at bounding box center [567, 229] width 14 height 13
click at [565, 225] on input "Yes" at bounding box center [569, 227] width 9 height 9
radio input "true"
radio input "false"
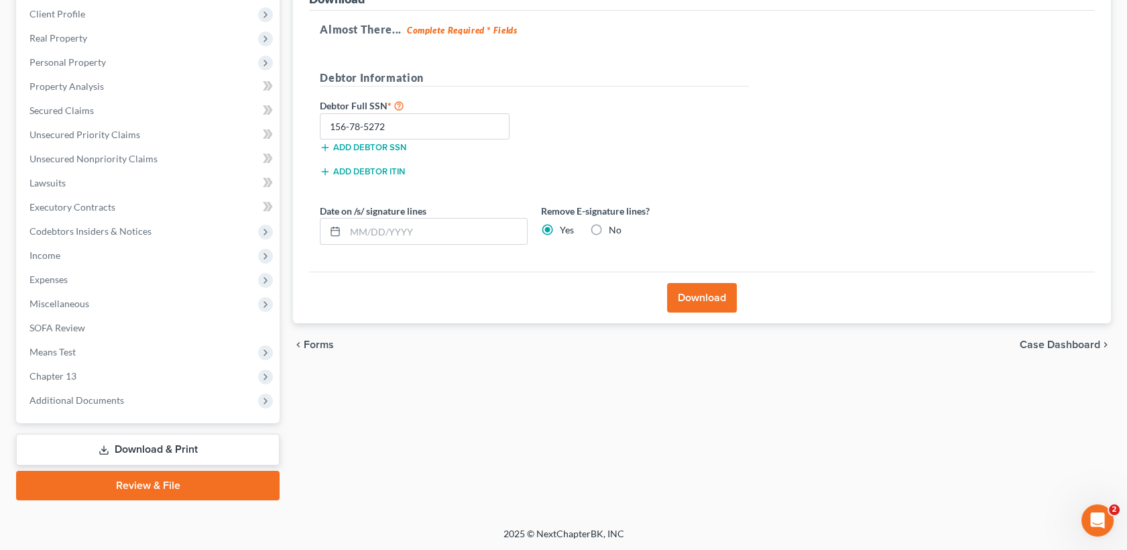
click at [696, 295] on button "Download" at bounding box center [702, 297] width 70 height 29
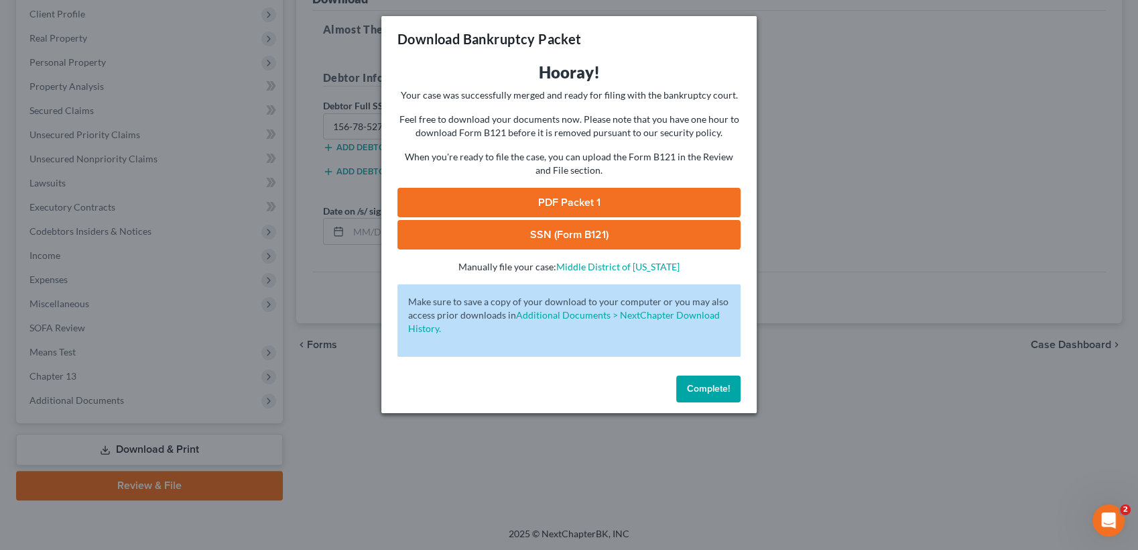
click at [591, 229] on link "SSN (Form B121)" at bounding box center [569, 234] width 343 height 29
click at [590, 204] on link "PDF Packet 1" at bounding box center [569, 202] width 343 height 29
